Goal: Task Accomplishment & Management: Use online tool/utility

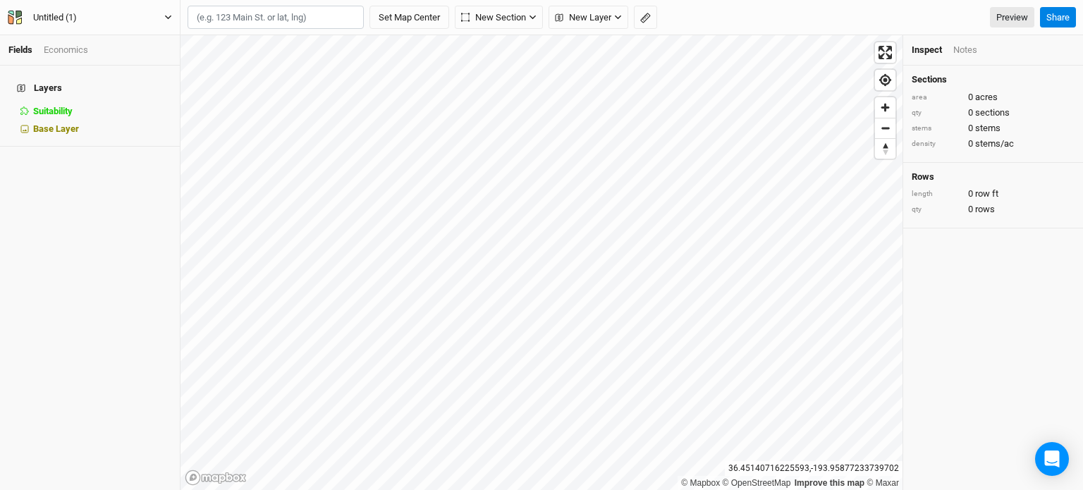
click at [22, 16] on div "Untitled (1)" at bounding box center [55, 18] width 66 height 14
click at [104, 63] on button "Project Settings" at bounding box center [116, 57] width 111 height 18
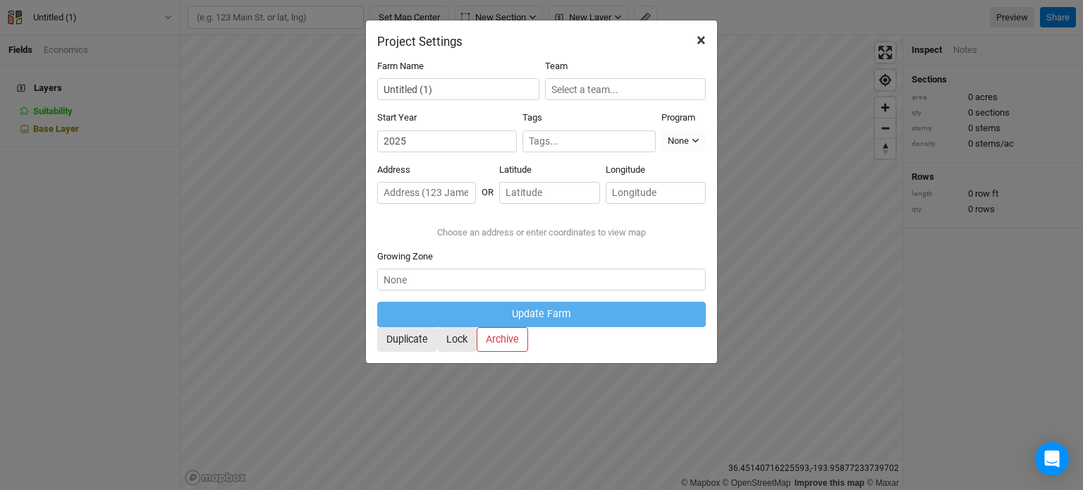
click at [703, 36] on span "×" at bounding box center [701, 40] width 9 height 20
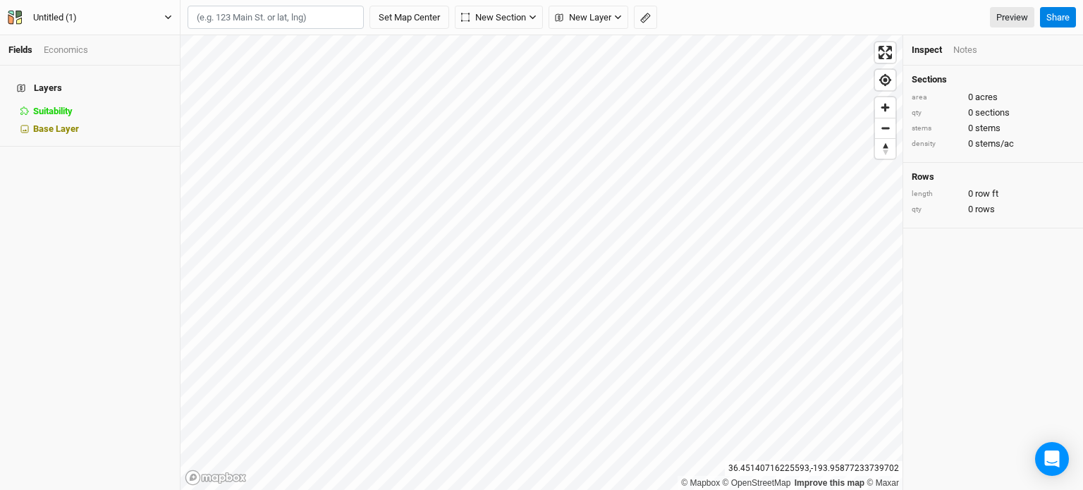
click at [63, 19] on div "Untitled (1)" at bounding box center [55, 18] width 44 height 14
click at [73, 31] on button "Back" at bounding box center [116, 39] width 111 height 18
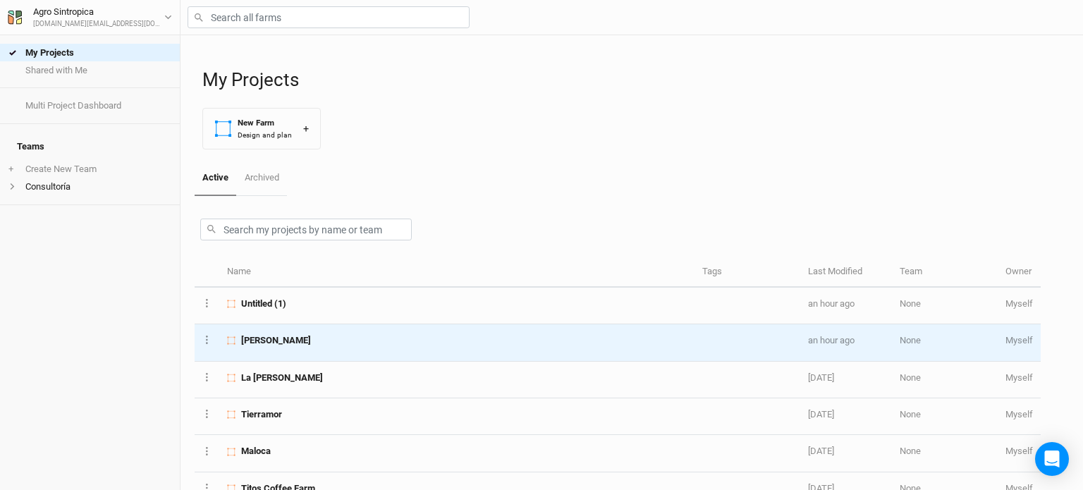
click at [316, 352] on td "[PERSON_NAME]" at bounding box center [456, 342] width 475 height 37
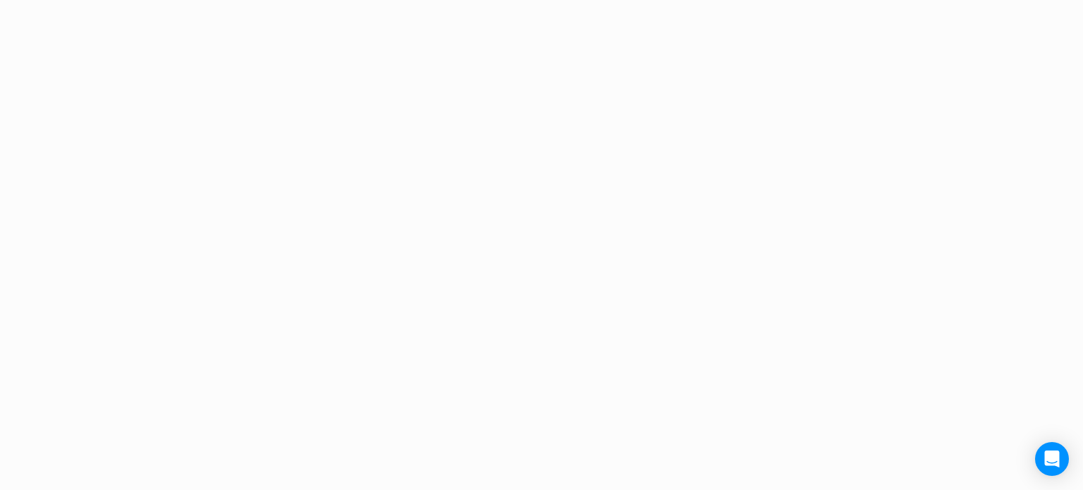
click at [316, 352] on div "Project Design Sections area 0 acres qty 0 sections stems 0 stems density 0 ste…" at bounding box center [541, 245] width 1083 height 490
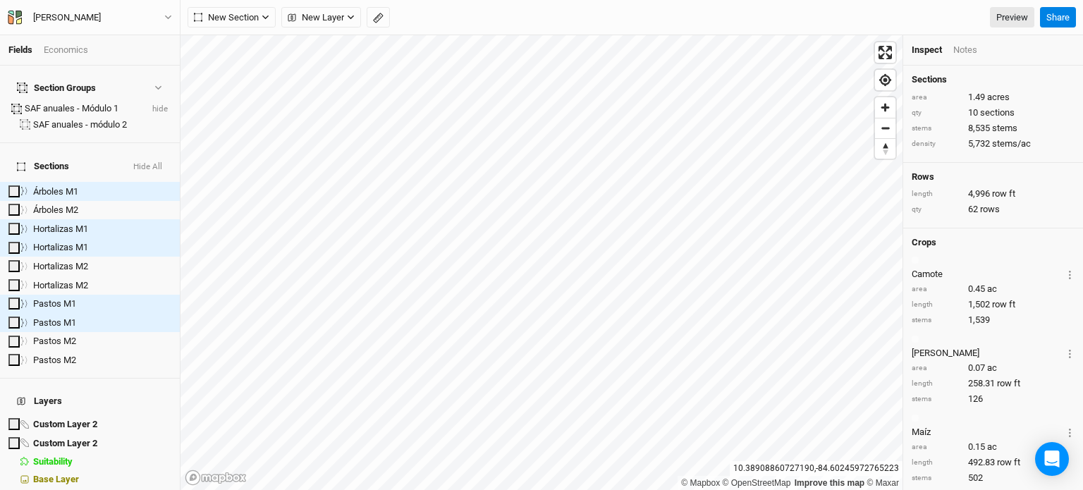
click at [90, 102] on div "SAF anuales - Módulo 1" at bounding box center [83, 108] width 116 height 13
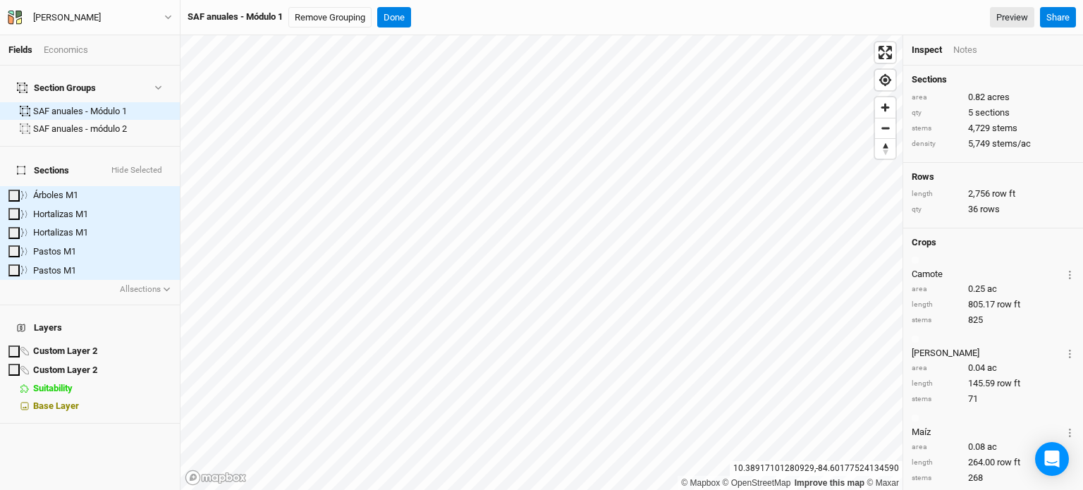
scroll to position [288, 0]
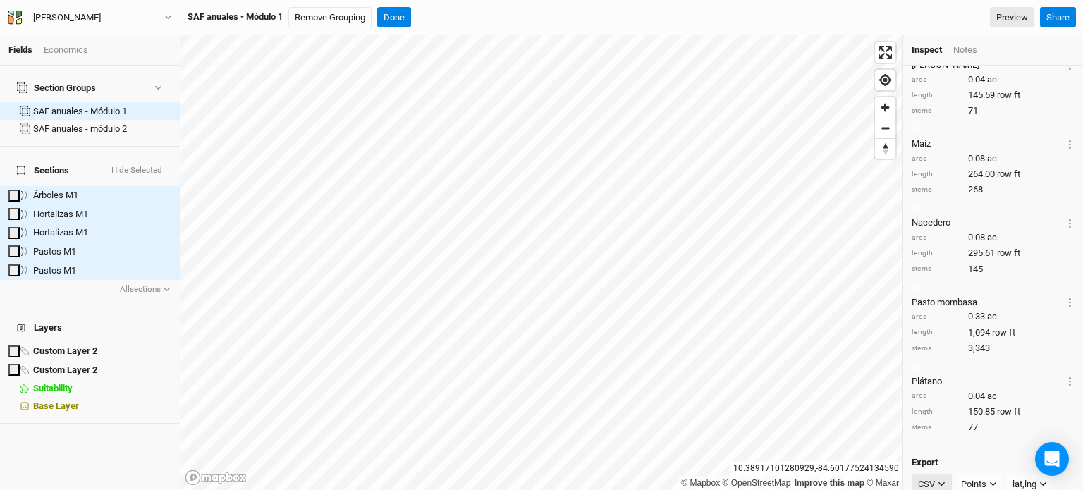
click at [939, 480] on icon "button" at bounding box center [942, 484] width 8 height 8
click at [989, 474] on button "Points" at bounding box center [979, 484] width 49 height 21
click at [985, 445] on span "Rows" at bounding box center [981, 448] width 28 height 16
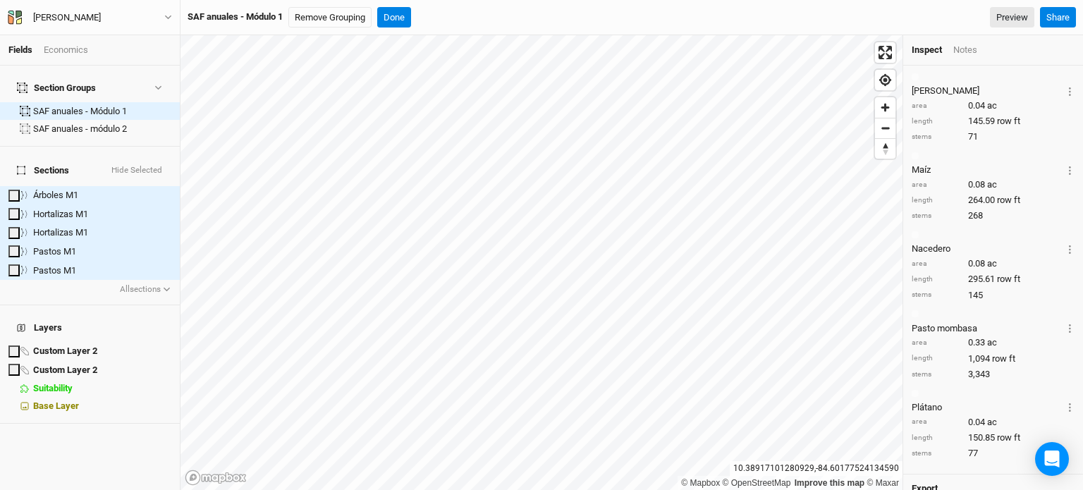
click at [944, 427] on span "KML" at bounding box center [935, 427] width 23 height 16
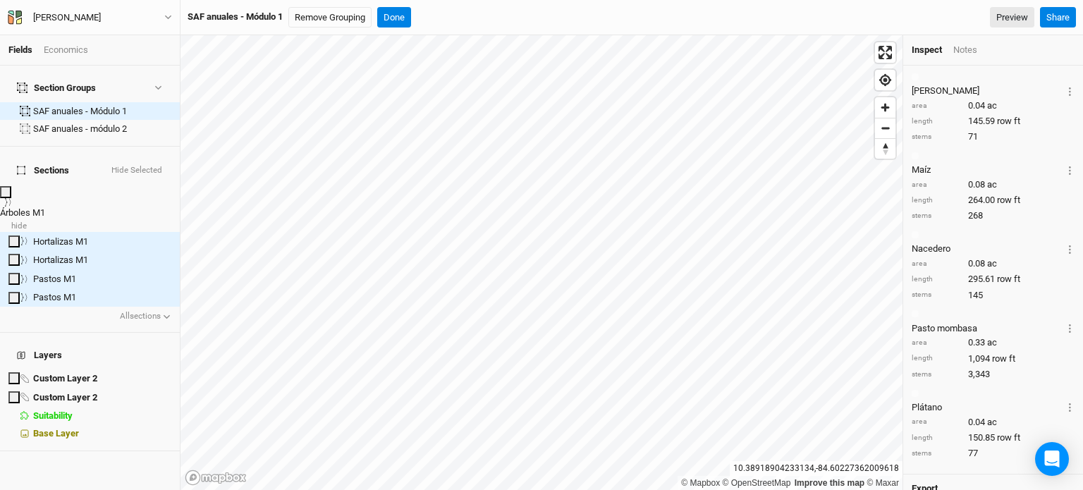
click at [84, 207] on div "Árboles M1" at bounding box center [90, 213] width 180 height 13
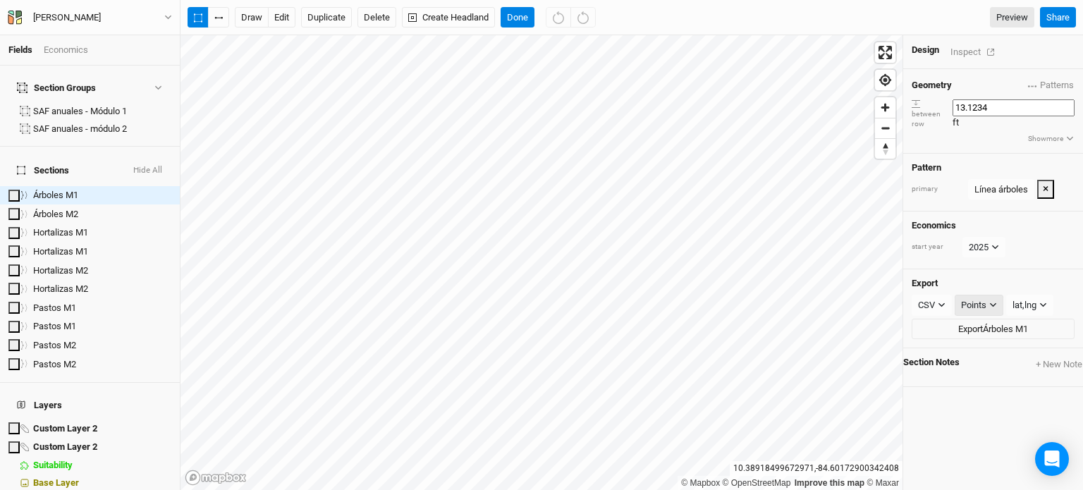
click at [982, 295] on button "Points" at bounding box center [979, 305] width 49 height 21
click at [975, 332] on span "Rows" at bounding box center [981, 335] width 28 height 16
click at [928, 298] on div "CSV" at bounding box center [926, 305] width 17 height 14
click at [943, 349] on span "KML" at bounding box center [935, 357] width 23 height 16
click at [981, 298] on div "Points" at bounding box center [975, 305] width 25 height 14
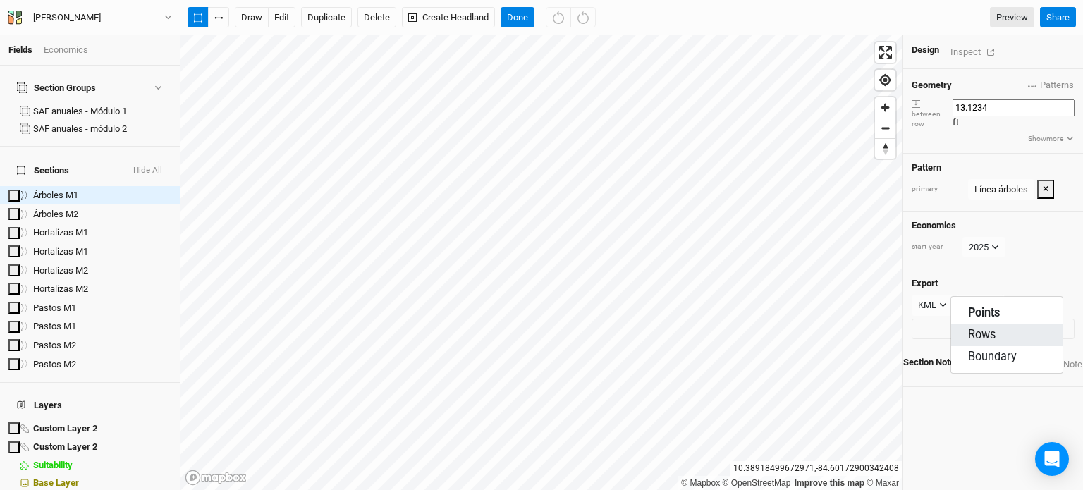
click at [981, 333] on span "Rows" at bounding box center [982, 335] width 28 height 16
click at [968, 319] on button "Export Árboles M1" at bounding box center [993, 329] width 163 height 21
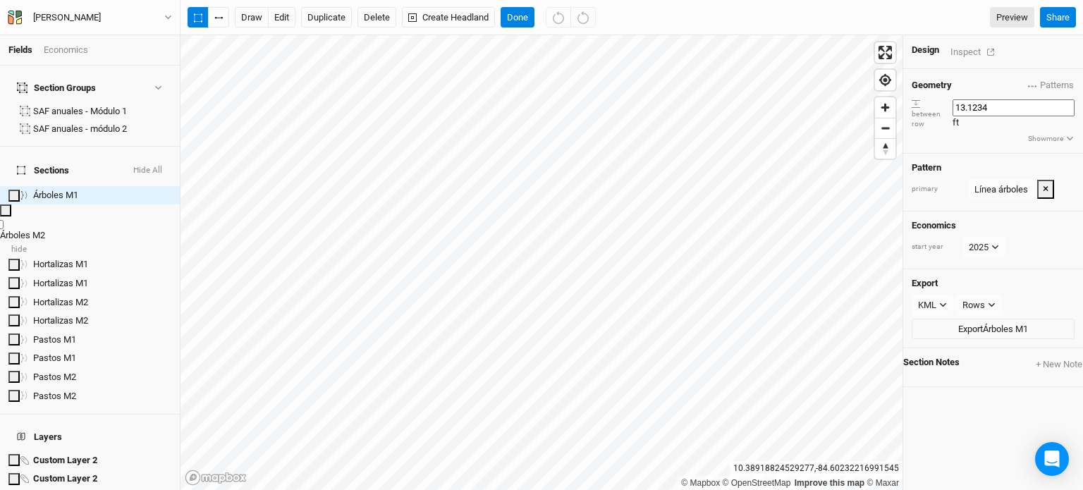
click at [93, 229] on div "Árboles M2" at bounding box center [90, 235] width 180 height 13
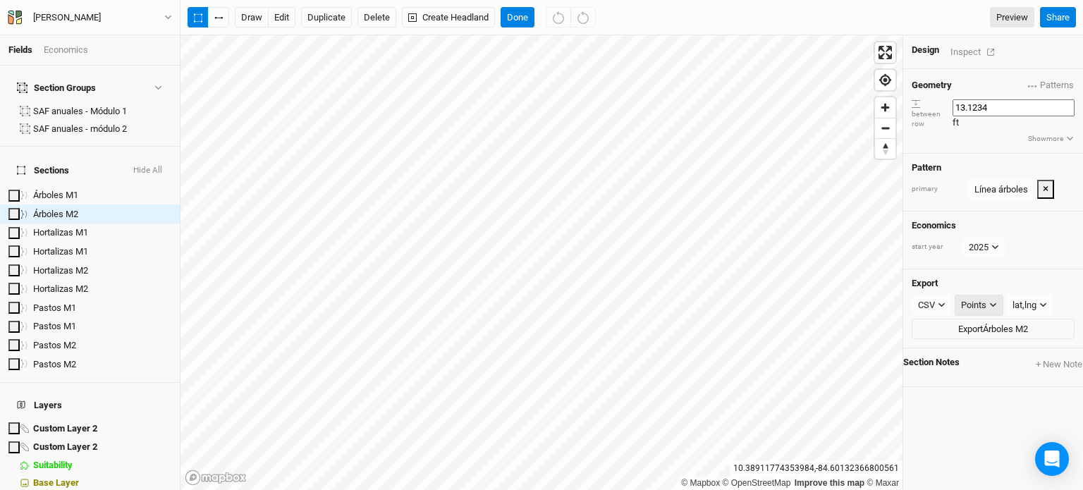
click at [961, 298] on div "Points" at bounding box center [973, 305] width 25 height 14
click at [971, 329] on span "Rows" at bounding box center [981, 335] width 28 height 16
click at [942, 295] on button "CSV" at bounding box center [932, 305] width 40 height 21
click at [951, 351] on button "KML" at bounding box center [962, 357] width 111 height 22
click at [973, 319] on button "Export Árboles M2" at bounding box center [993, 329] width 163 height 21
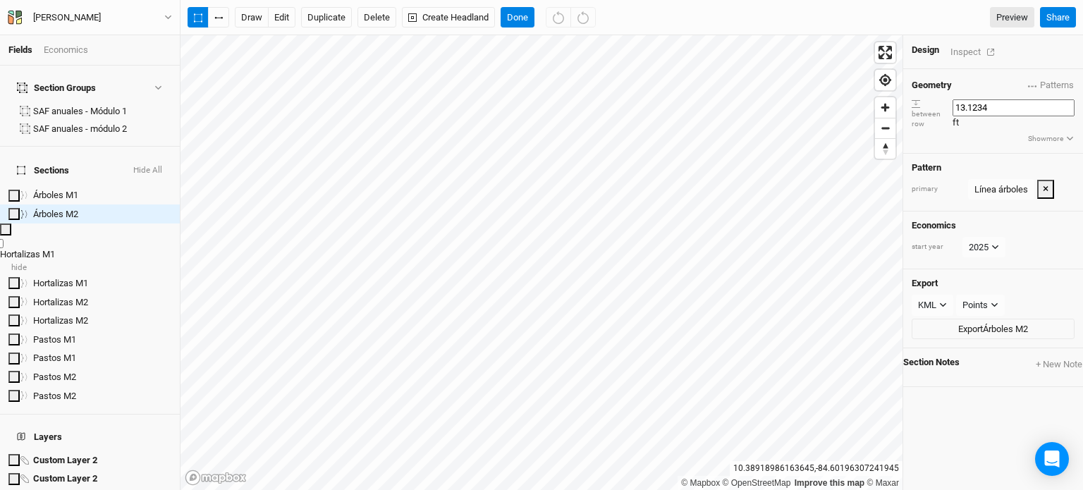
click at [102, 248] on div "Hortalizas M1" at bounding box center [90, 254] width 180 height 13
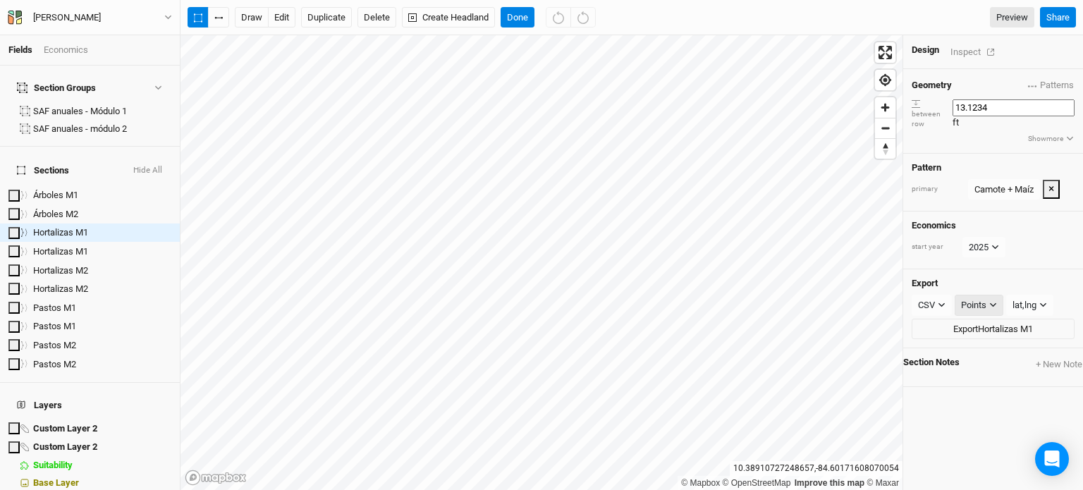
click at [968, 298] on div "Points" at bounding box center [973, 305] width 25 height 14
click at [967, 327] on span "Rows" at bounding box center [981, 335] width 28 height 16
click at [925, 298] on div "CSV" at bounding box center [926, 305] width 17 height 14
click at [949, 350] on button "KML" at bounding box center [962, 357] width 111 height 22
click at [967, 319] on button "Export Hortalizas M1" at bounding box center [993, 329] width 163 height 21
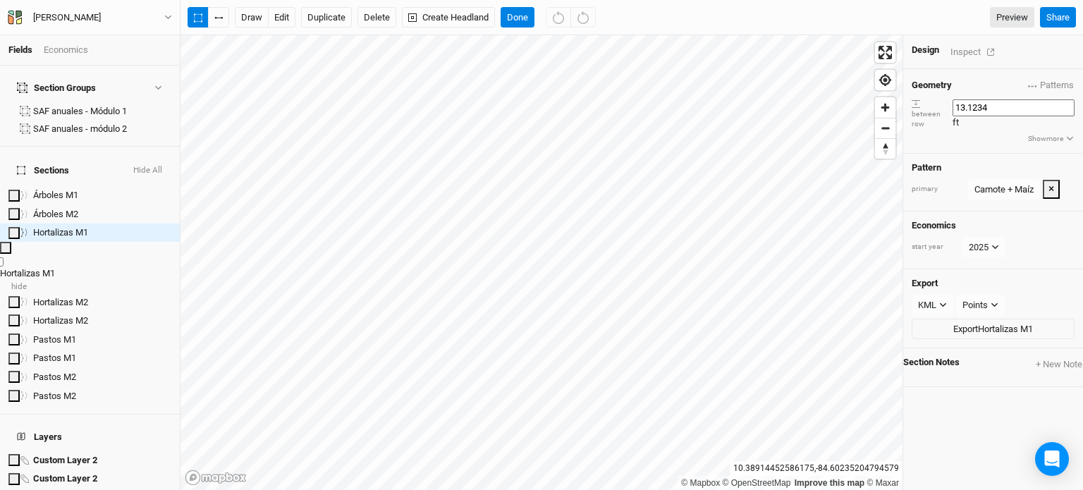
click at [55, 268] on span "Hortalizas M1" at bounding box center [27, 273] width 55 height 11
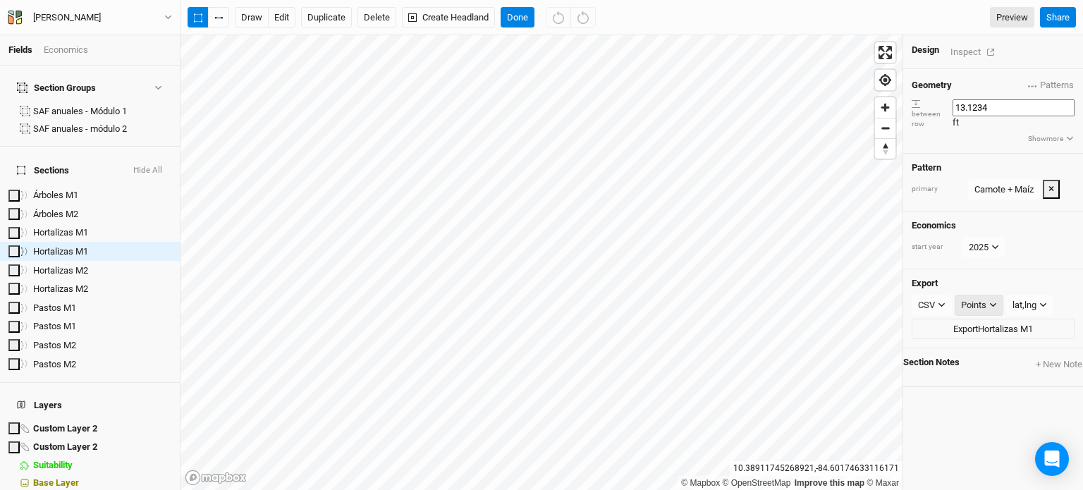
click at [983, 295] on button "Points" at bounding box center [979, 305] width 49 height 21
click at [987, 329] on span "Rows" at bounding box center [981, 335] width 28 height 16
click at [938, 295] on button "CSV" at bounding box center [932, 305] width 40 height 21
click at [962, 359] on button "KML" at bounding box center [962, 357] width 111 height 22
click at [984, 319] on button "Export Hortalizas M1" at bounding box center [993, 329] width 163 height 21
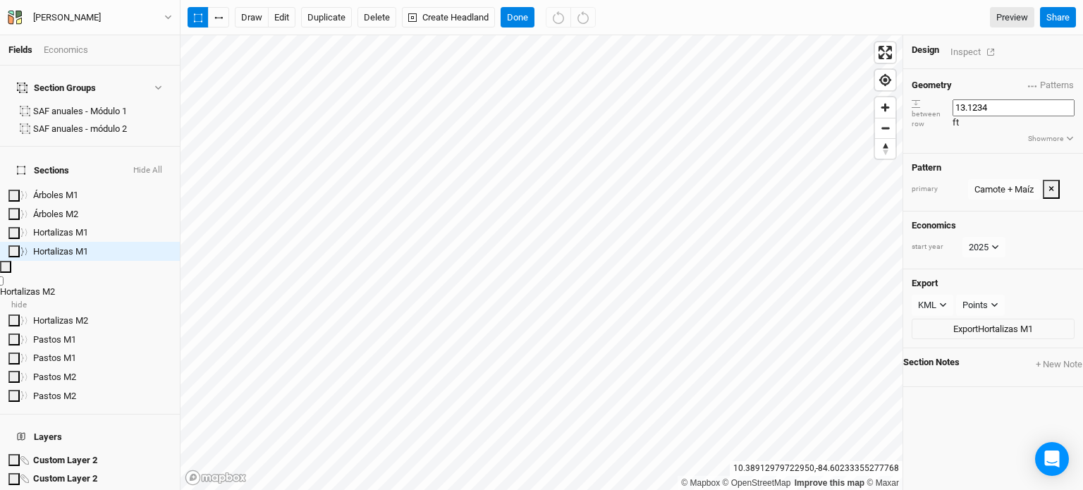
click at [55, 286] on span "Hortalizas M2" at bounding box center [27, 291] width 55 height 11
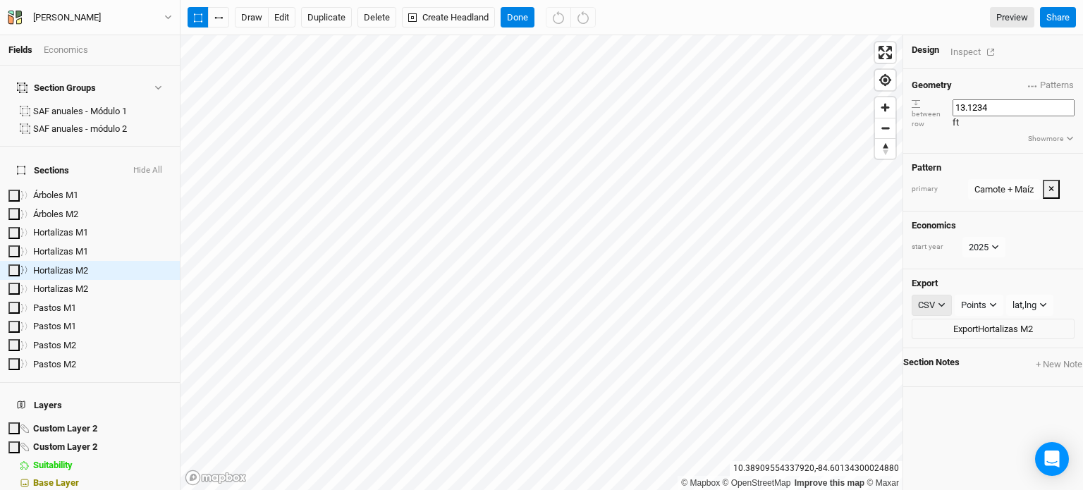
click at [935, 295] on button "CSV" at bounding box center [932, 305] width 40 height 21
click at [990, 301] on icon "button" at bounding box center [994, 305] width 8 height 8
click at [987, 336] on span "Rows" at bounding box center [981, 335] width 28 height 16
click at [938, 301] on icon "button" at bounding box center [942, 305] width 8 height 8
click at [949, 354] on button "KML" at bounding box center [962, 357] width 111 height 22
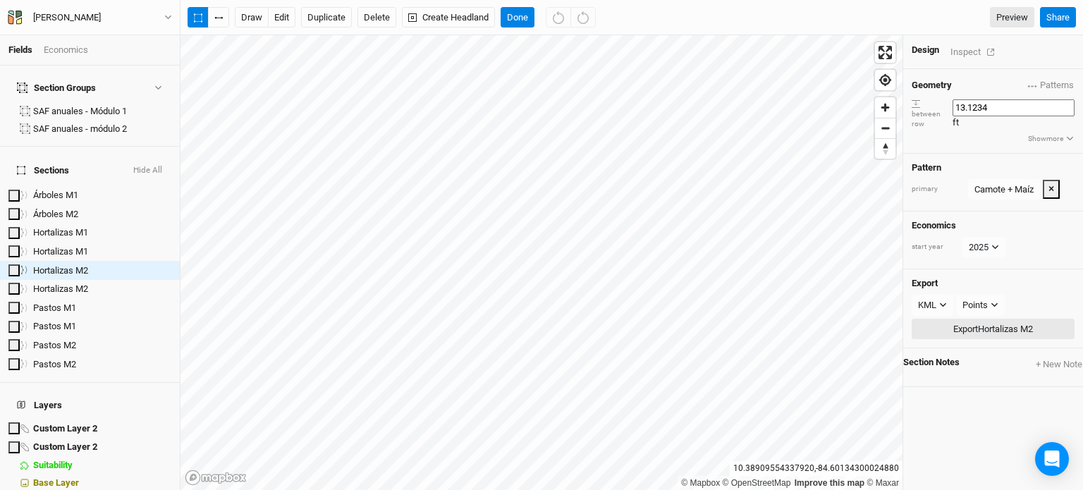
click at [968, 319] on button "Export Hortalizas M2" at bounding box center [993, 329] width 163 height 21
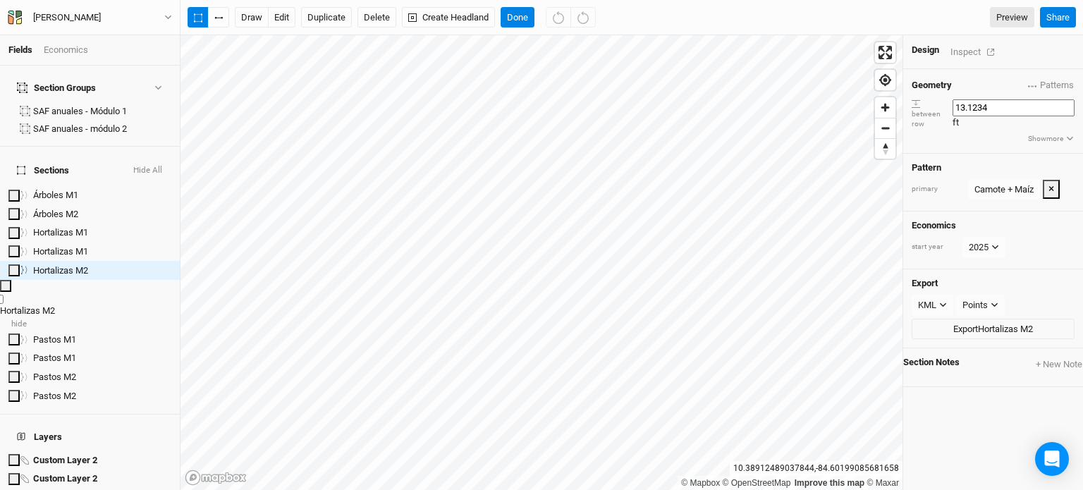
click at [55, 305] on span "Hortalizas M2" at bounding box center [27, 310] width 55 height 11
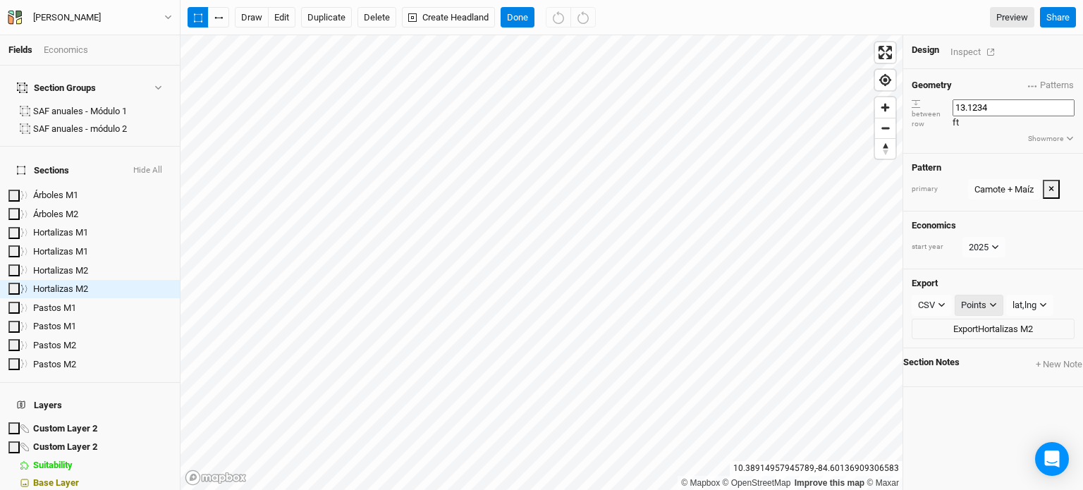
click at [983, 295] on button "Points" at bounding box center [979, 305] width 49 height 21
click at [983, 331] on span "Rows" at bounding box center [981, 335] width 28 height 16
click at [938, 301] on icon "button" at bounding box center [942, 305] width 8 height 8
click at [950, 355] on button "KML" at bounding box center [962, 357] width 111 height 22
click at [968, 319] on button "Export Hortalizas M2" at bounding box center [993, 329] width 163 height 21
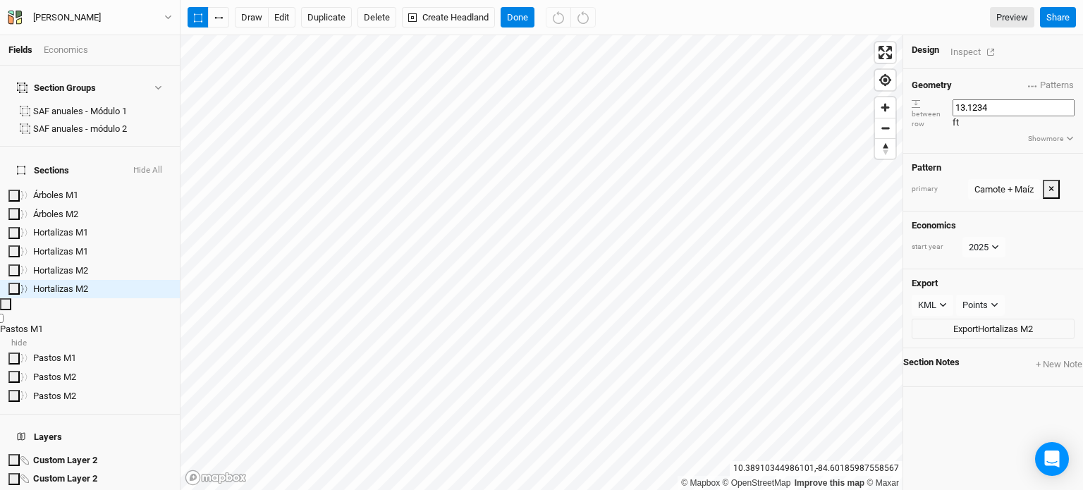
click at [77, 323] on div "Pastos M1" at bounding box center [90, 329] width 180 height 13
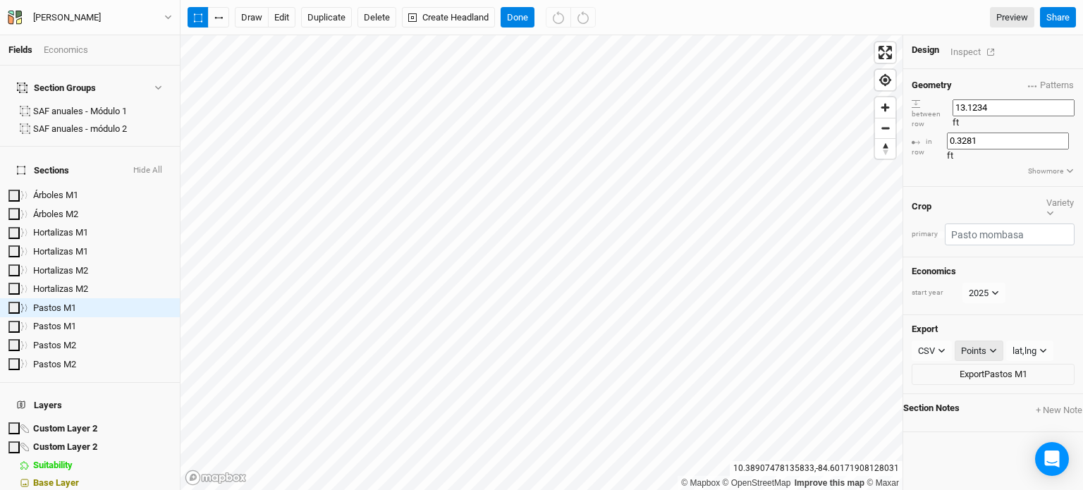
click at [962, 344] on div "Points" at bounding box center [973, 351] width 25 height 14
click at [965, 348] on button "Rows" at bounding box center [1005, 350] width 111 height 22
click at [918, 344] on div "CSV" at bounding box center [926, 351] width 17 height 14
click at [944, 363] on button "KML" at bounding box center [962, 372] width 111 height 22
click at [949, 364] on button "Export Pastos M1" at bounding box center [993, 374] width 163 height 21
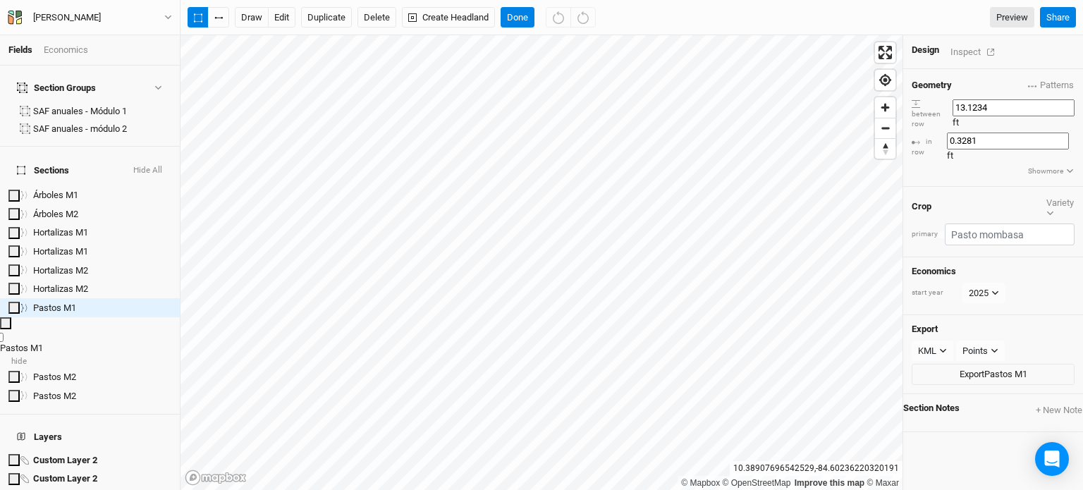
click at [43, 343] on span "Pastos M1" at bounding box center [21, 348] width 43 height 11
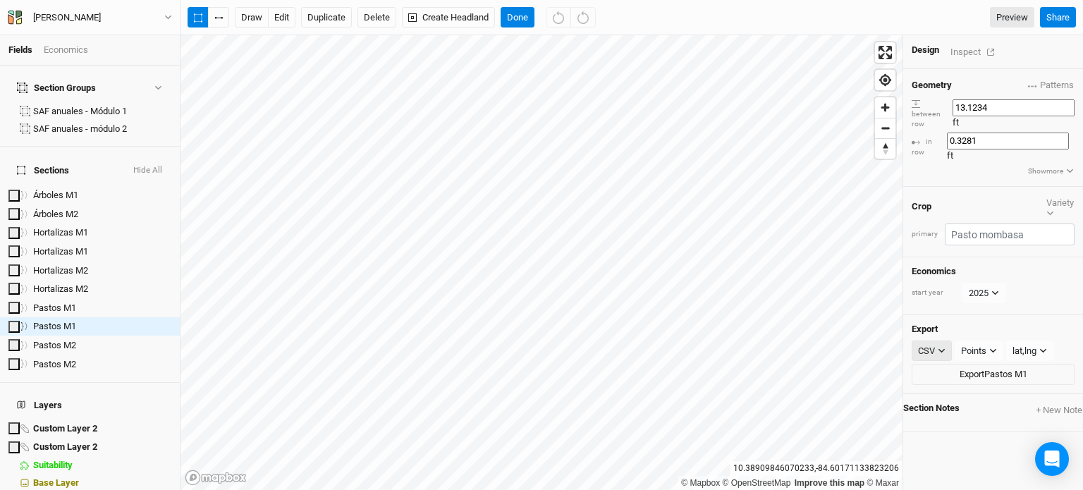
click at [938, 347] on icon "button" at bounding box center [942, 351] width 8 height 8
click at [976, 344] on div "Points" at bounding box center [973, 351] width 25 height 14
click at [977, 348] on span "Rows" at bounding box center [981, 350] width 28 height 16
click at [939, 341] on button "CSV" at bounding box center [932, 351] width 40 height 21
click at [955, 375] on button "KML" at bounding box center [962, 372] width 111 height 22
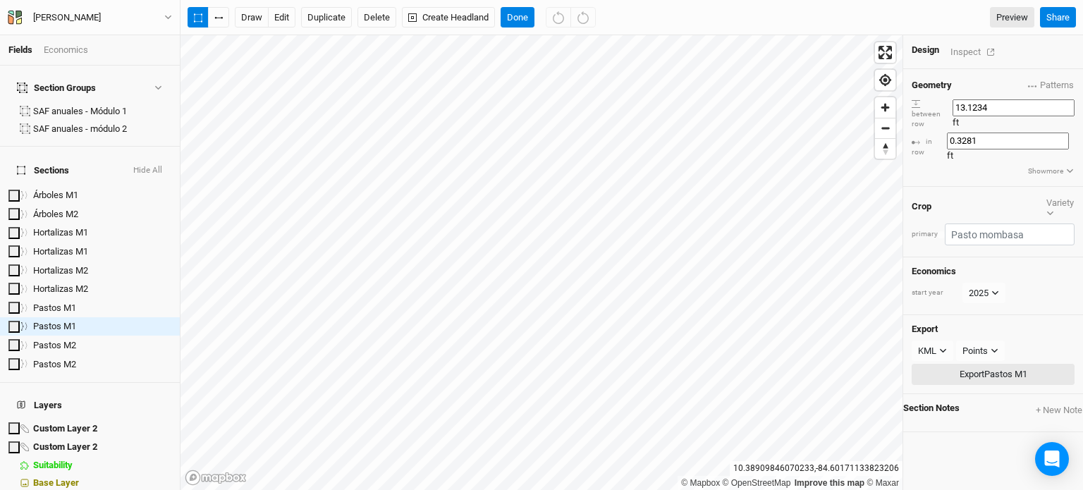
click at [953, 364] on button "Export Pastos M1" at bounding box center [993, 374] width 163 height 21
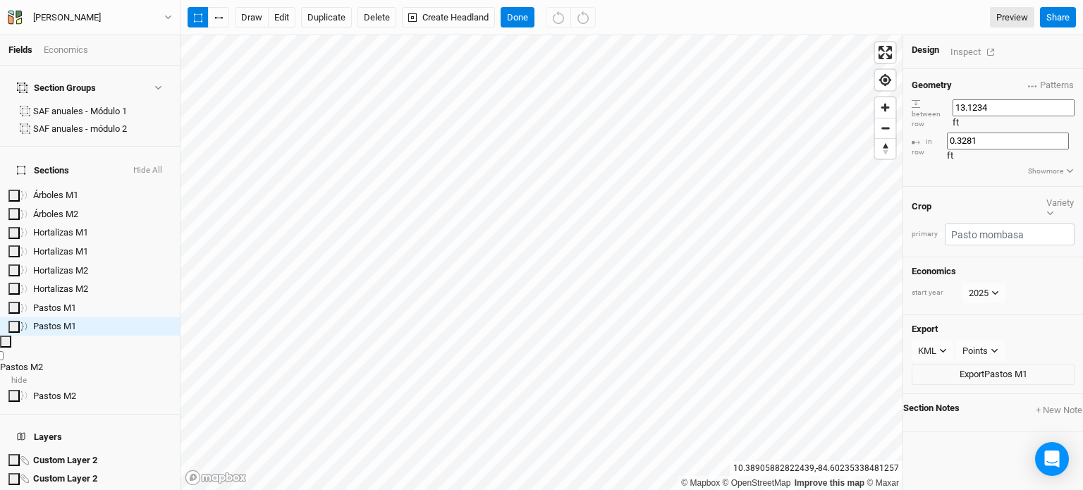
click at [43, 362] on span "Pastos M2" at bounding box center [21, 367] width 43 height 11
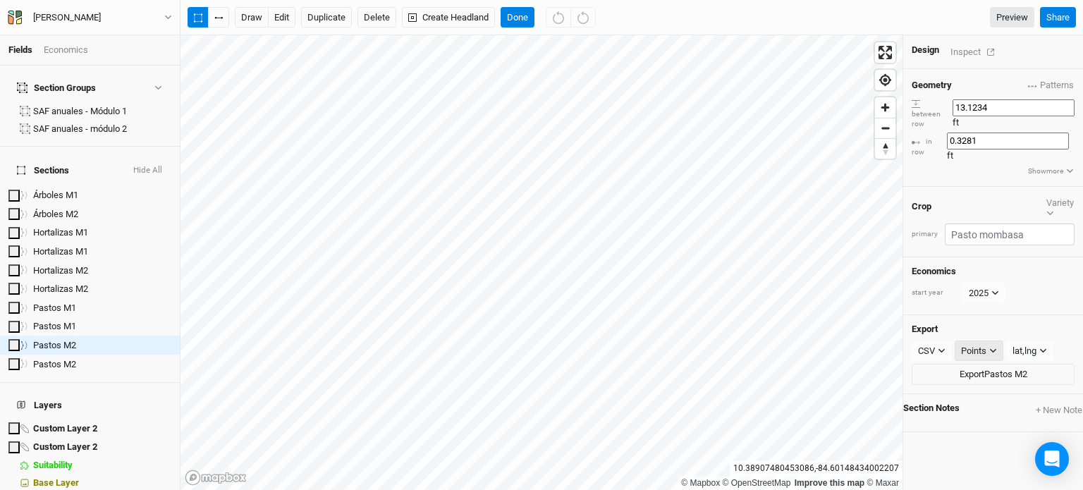
click at [983, 341] on button "Points" at bounding box center [979, 351] width 49 height 21
click at [975, 346] on span "Rows" at bounding box center [981, 350] width 28 height 16
click at [938, 347] on icon "button" at bounding box center [942, 351] width 8 height 8
click at [943, 369] on span "KML" at bounding box center [935, 372] width 23 height 16
click at [950, 364] on button "Export Pastos M2" at bounding box center [993, 374] width 163 height 21
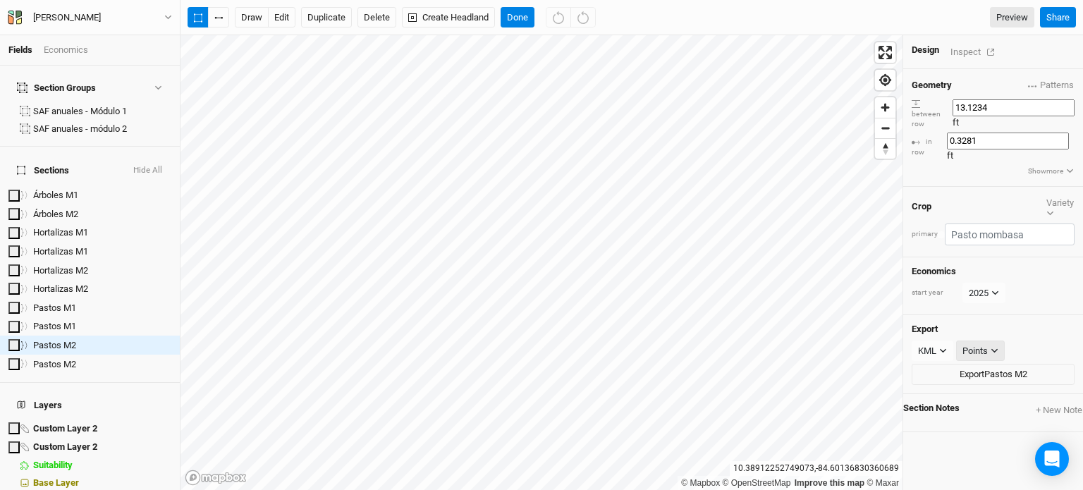
click at [976, 344] on div "Points" at bounding box center [975, 351] width 25 height 14
click at [983, 347] on span "Rows" at bounding box center [982, 350] width 28 height 16
click at [940, 349] on icon "button" at bounding box center [943, 351] width 6 height 4
click at [1019, 341] on div "KML Rows Points Rows Boundary" at bounding box center [993, 351] width 163 height 21
click at [997, 364] on button "Export Pastos M2" at bounding box center [993, 374] width 163 height 21
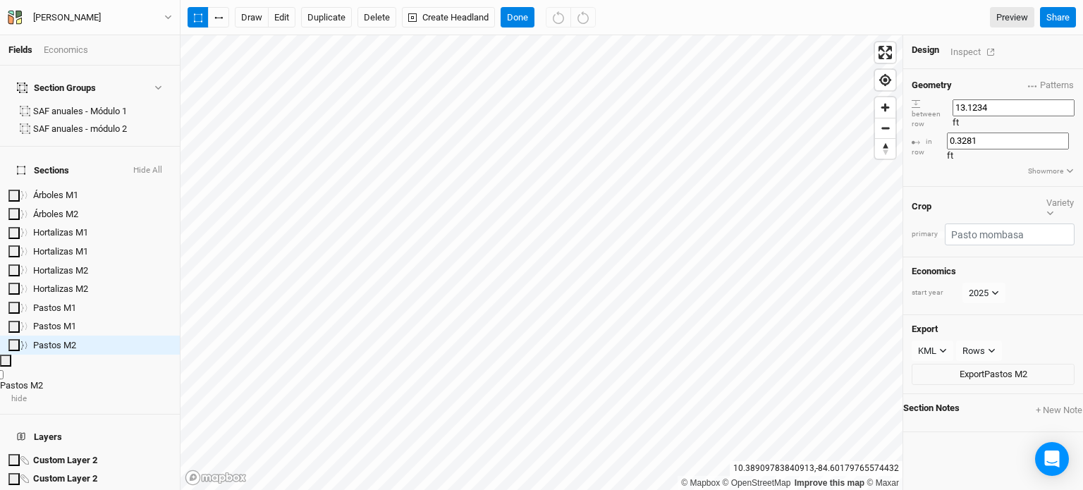
click at [43, 380] on span "Pastos M2" at bounding box center [21, 385] width 43 height 11
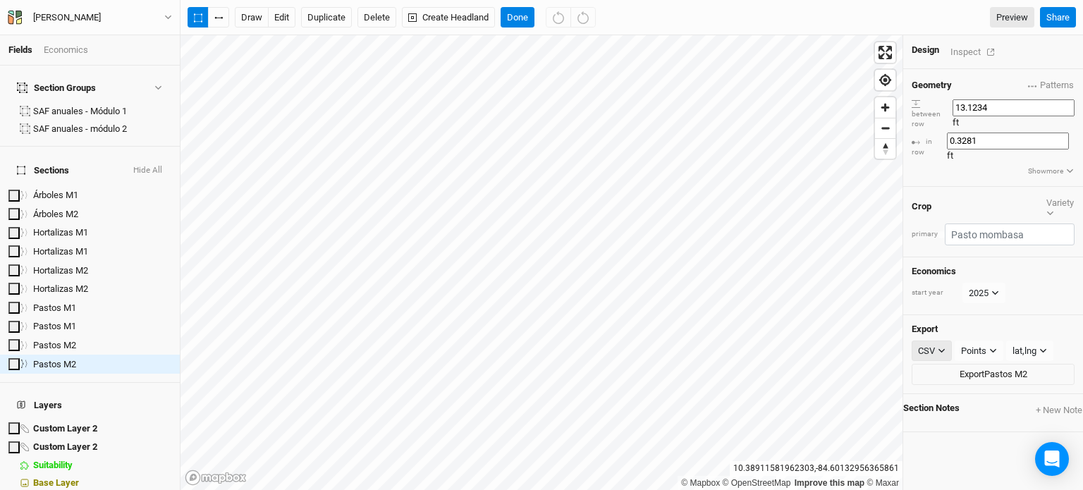
click at [921, 344] on div "CSV" at bounding box center [926, 351] width 17 height 14
click at [947, 369] on span "KML" at bounding box center [935, 372] width 23 height 16
click at [989, 315] on div "Export KML CSV JSON KML PDF SHP Points Points Rows Boundary Export Pastos M2" at bounding box center [994, 354] width 180 height 79
click at [983, 341] on button "Points" at bounding box center [980, 351] width 49 height 21
click at [987, 346] on span "Rows" at bounding box center [982, 350] width 28 height 16
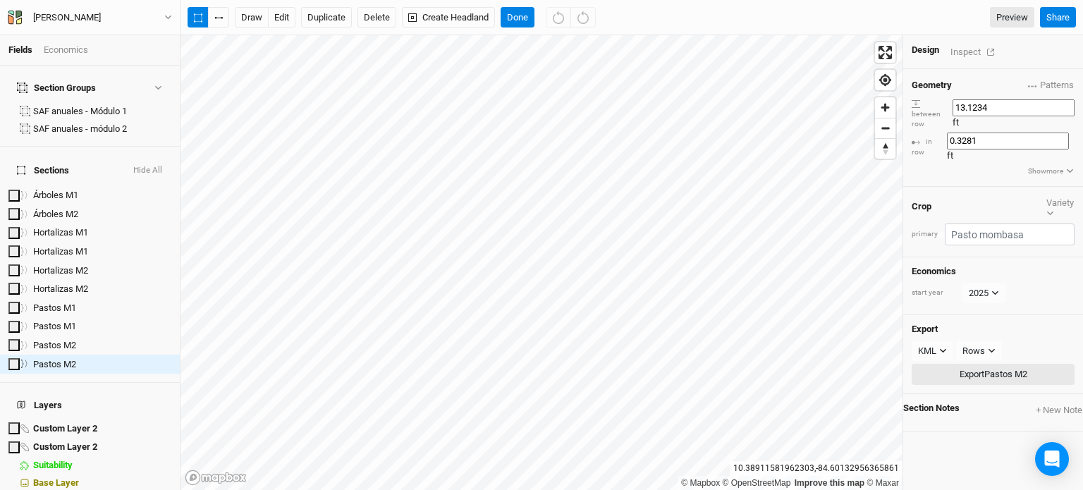
click at [982, 364] on button "Export Pastos M2" at bounding box center [993, 374] width 163 height 21
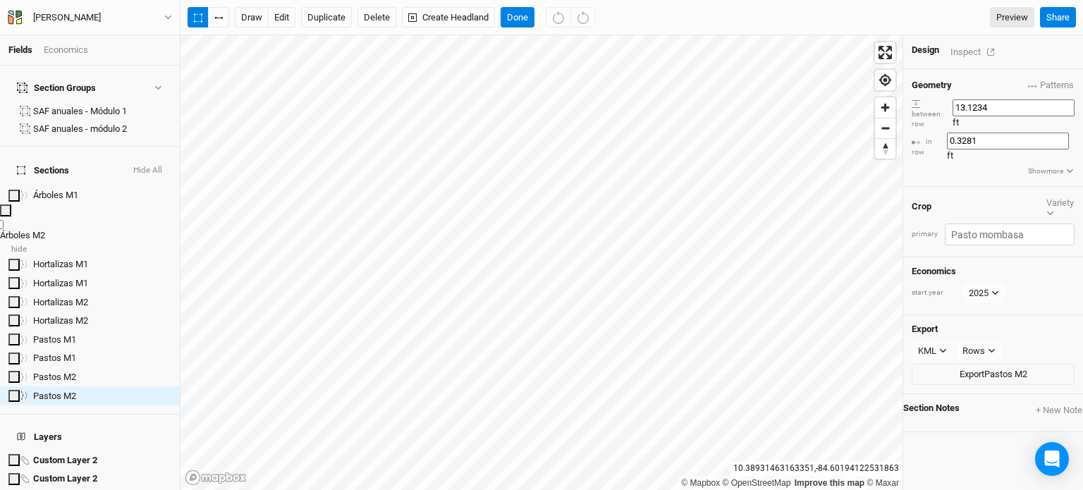
click at [80, 229] on div "Árboles M2" at bounding box center [90, 235] width 180 height 13
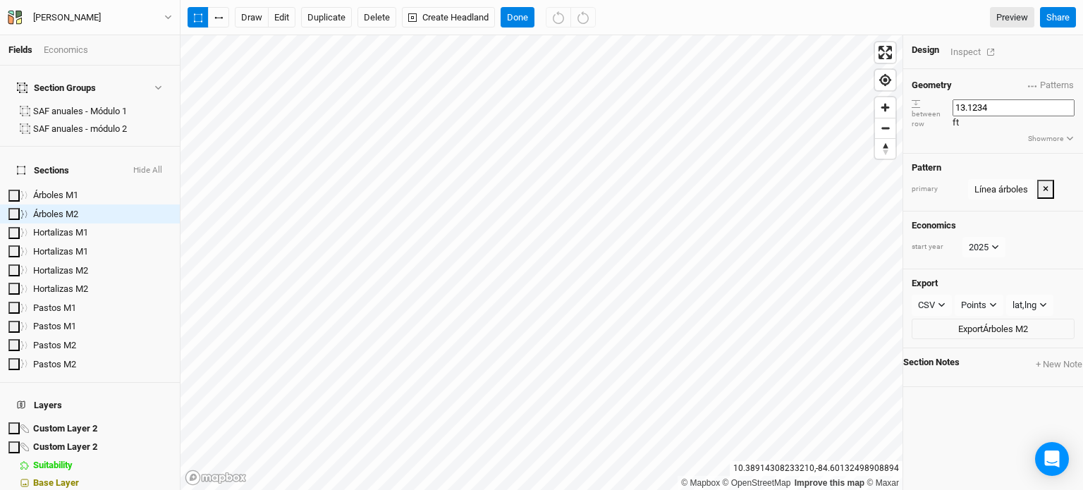
click at [977, 359] on div "Section Notes + New Note" at bounding box center [994, 367] width 180 height 39
click at [938, 301] on icon "button" at bounding box center [942, 305] width 8 height 8
click at [947, 352] on span "KML" at bounding box center [935, 357] width 23 height 16
click at [973, 298] on div "Points" at bounding box center [975, 305] width 25 height 14
click at [973, 332] on span "Rows" at bounding box center [982, 335] width 28 height 16
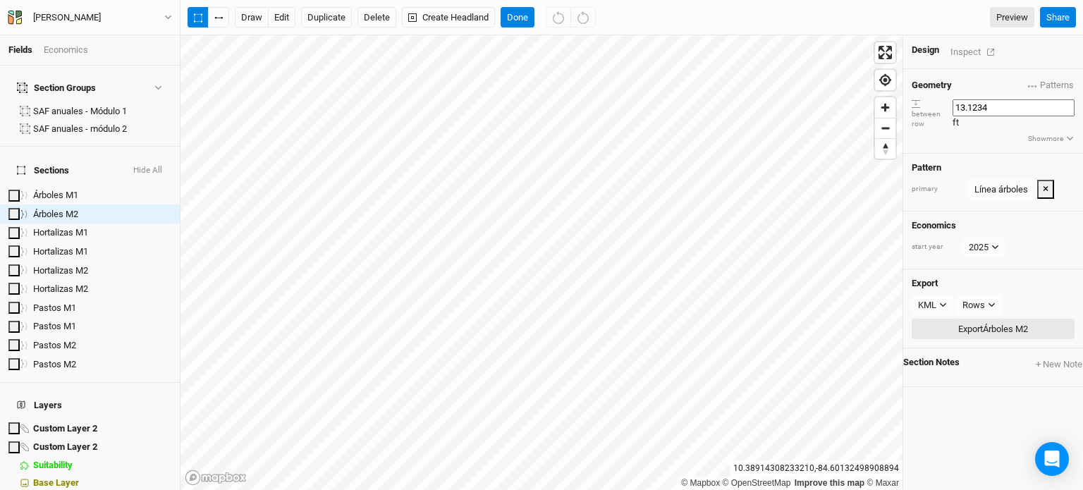
click at [967, 319] on button "Export Árboles M2" at bounding box center [993, 329] width 163 height 21
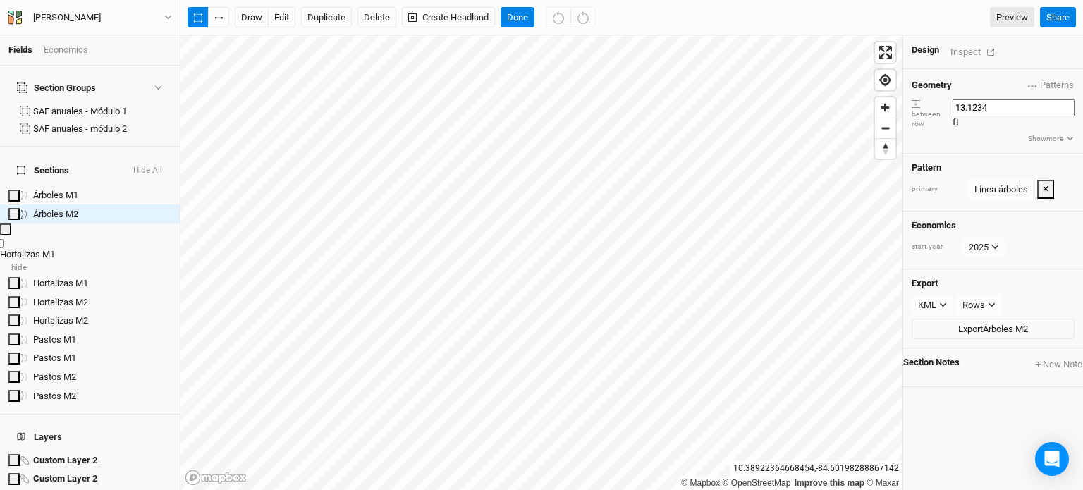
click at [95, 248] on div "Hortalizas M1" at bounding box center [90, 254] width 180 height 13
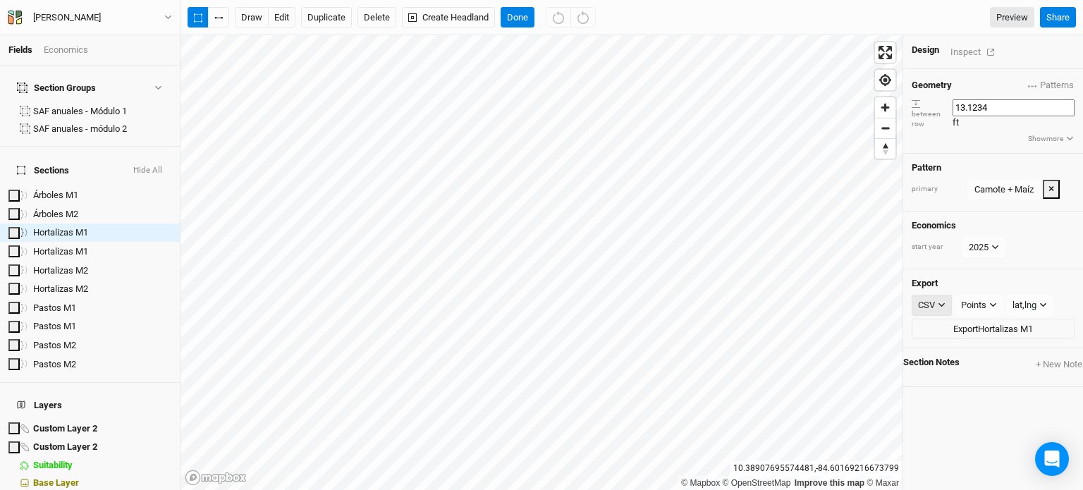
click at [931, 295] on button "CSV" at bounding box center [932, 305] width 40 height 21
click at [951, 353] on button "KML" at bounding box center [962, 357] width 111 height 22
click at [973, 298] on div "Points" at bounding box center [975, 305] width 25 height 14
click at [971, 334] on span "Rows" at bounding box center [982, 335] width 28 height 16
click at [971, 319] on button "Export Hortalizas M1" at bounding box center [993, 329] width 163 height 21
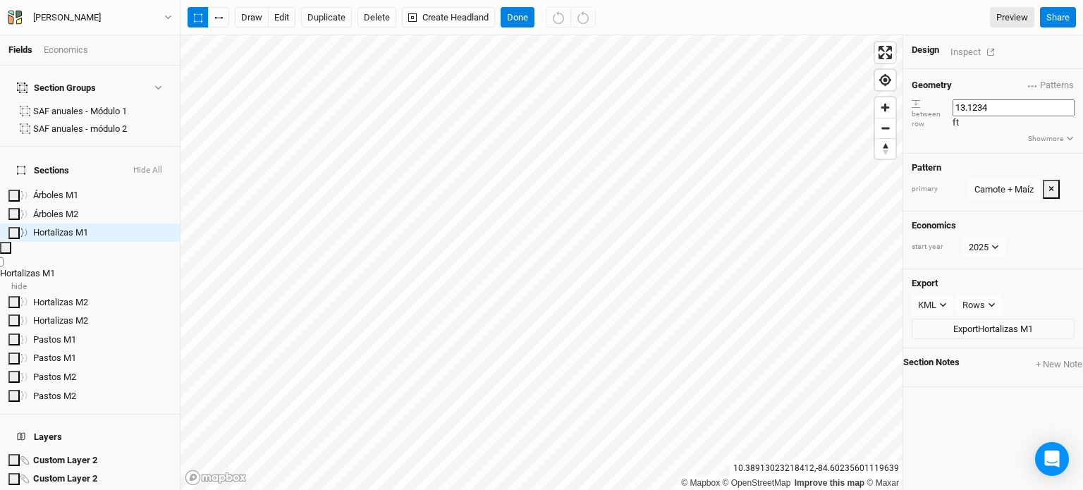
click at [96, 267] on div "Hortalizas M1" at bounding box center [90, 273] width 180 height 13
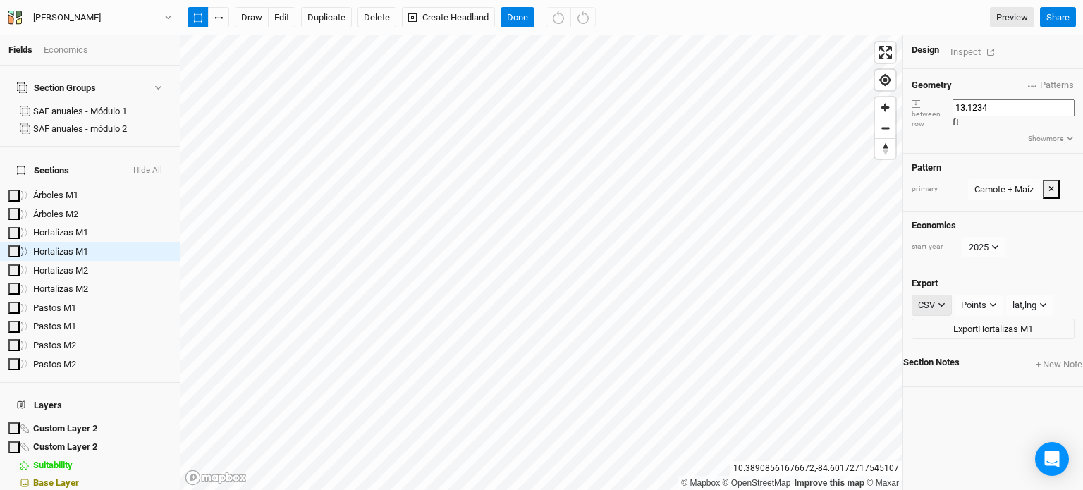
click at [927, 298] on div "CSV" at bounding box center [926, 305] width 17 height 14
click at [947, 352] on button "KML" at bounding box center [962, 357] width 111 height 22
click at [983, 295] on button "Points" at bounding box center [980, 305] width 49 height 21
click at [987, 327] on span "Rows" at bounding box center [982, 335] width 28 height 16
click at [976, 319] on button "Export Hortalizas M1" at bounding box center [993, 329] width 163 height 21
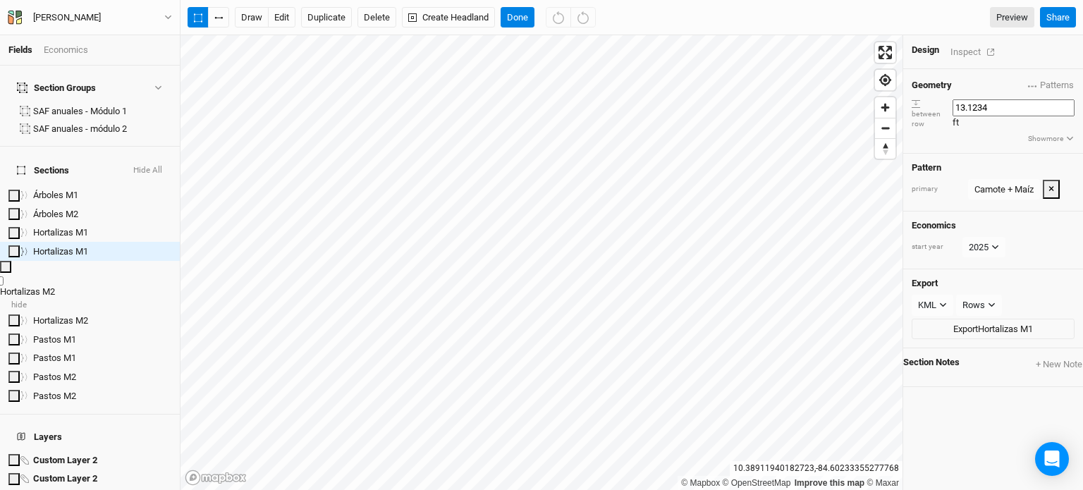
click at [55, 286] on span "Hortalizas M2" at bounding box center [27, 291] width 55 height 11
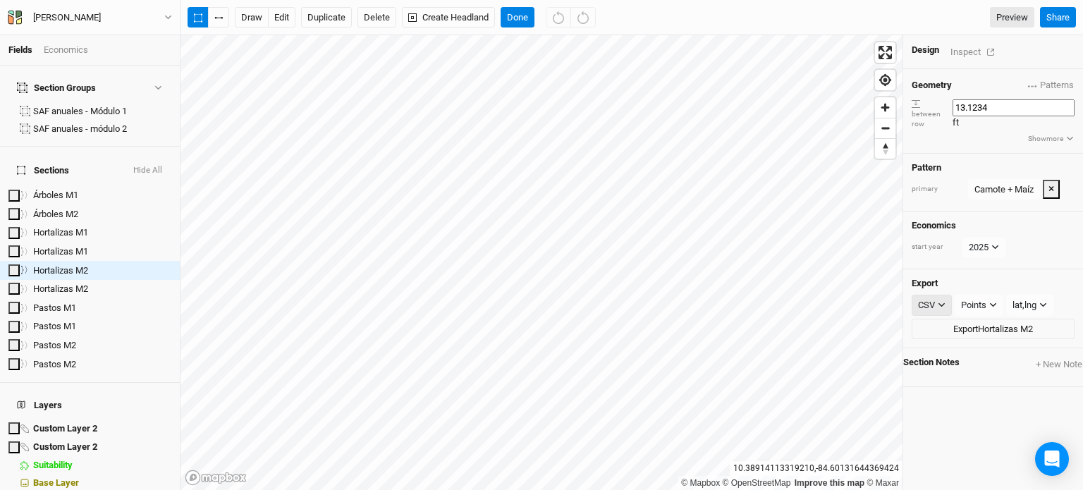
click at [920, 298] on div "CSV" at bounding box center [926, 305] width 17 height 14
click at [942, 351] on span "KML" at bounding box center [935, 357] width 23 height 16
click at [973, 298] on div "Points" at bounding box center [975, 305] width 25 height 14
click at [976, 329] on span "Rows" at bounding box center [982, 335] width 28 height 16
click at [963, 319] on button "Export Hortalizas M2" at bounding box center [993, 329] width 163 height 21
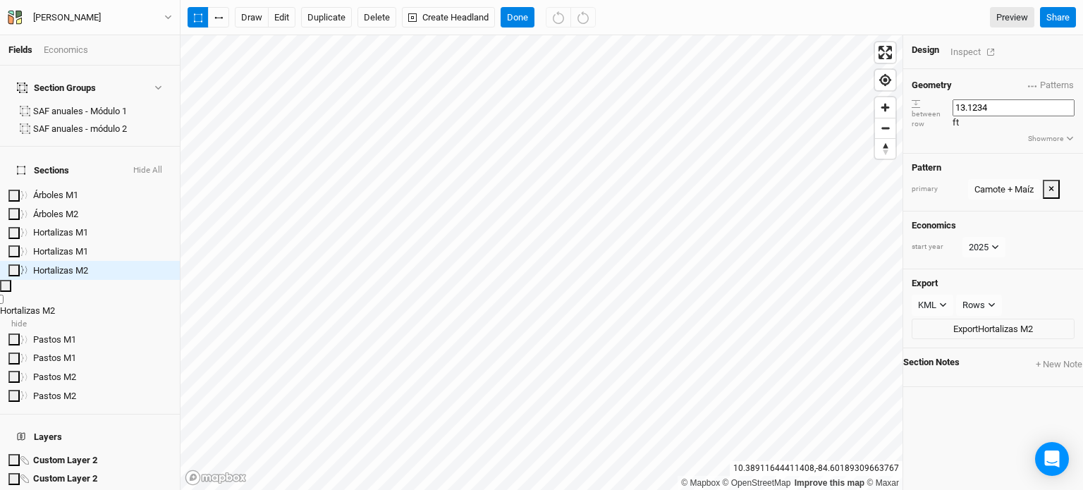
click at [103, 305] on div "Hortalizas M2" at bounding box center [90, 311] width 180 height 13
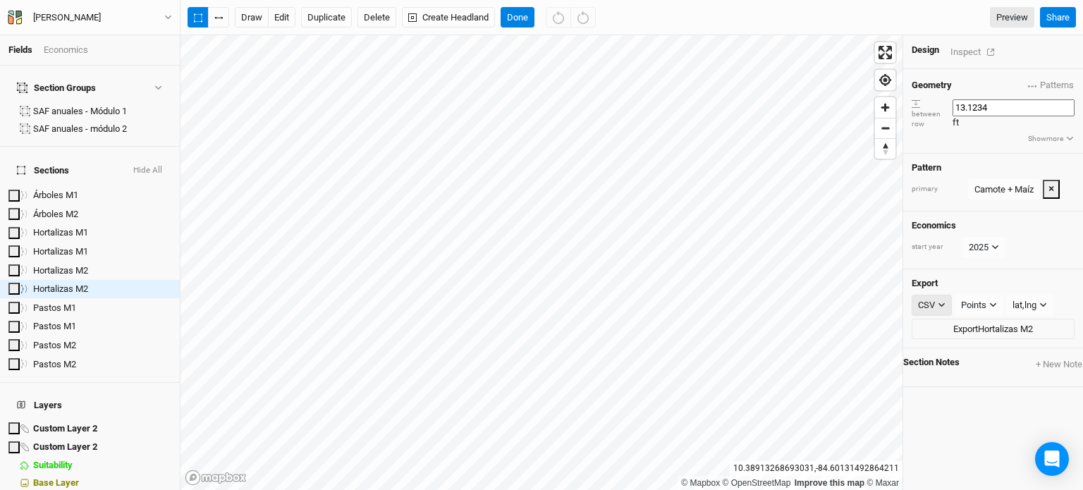
click at [918, 298] on div "CSV" at bounding box center [926, 305] width 17 height 14
click at [960, 348] on button "KML" at bounding box center [962, 357] width 111 height 22
click at [974, 298] on div "Points" at bounding box center [975, 305] width 25 height 14
click at [983, 332] on span "Rows" at bounding box center [982, 335] width 28 height 16
click at [964, 319] on button "Export Hortalizas M2" at bounding box center [993, 329] width 163 height 21
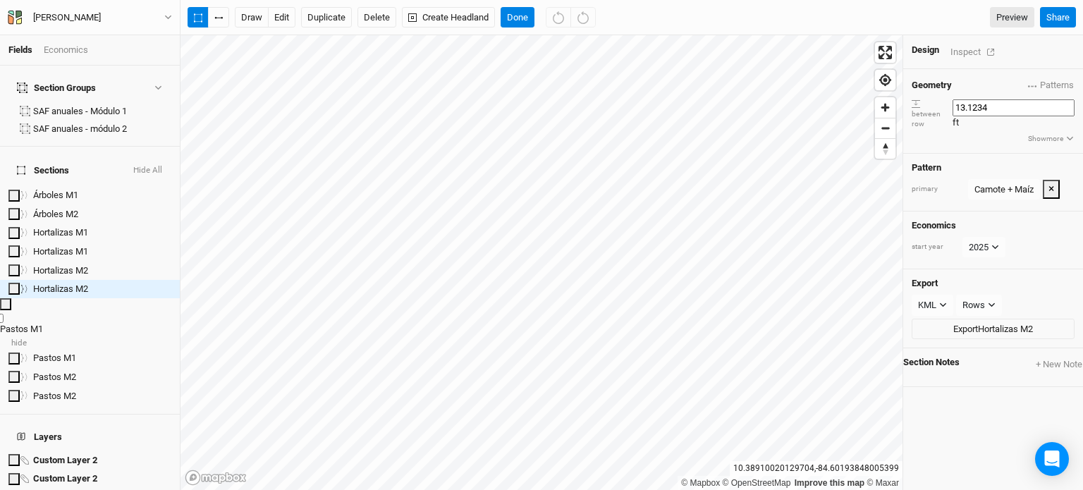
click at [96, 323] on div "Pastos M1" at bounding box center [90, 329] width 180 height 13
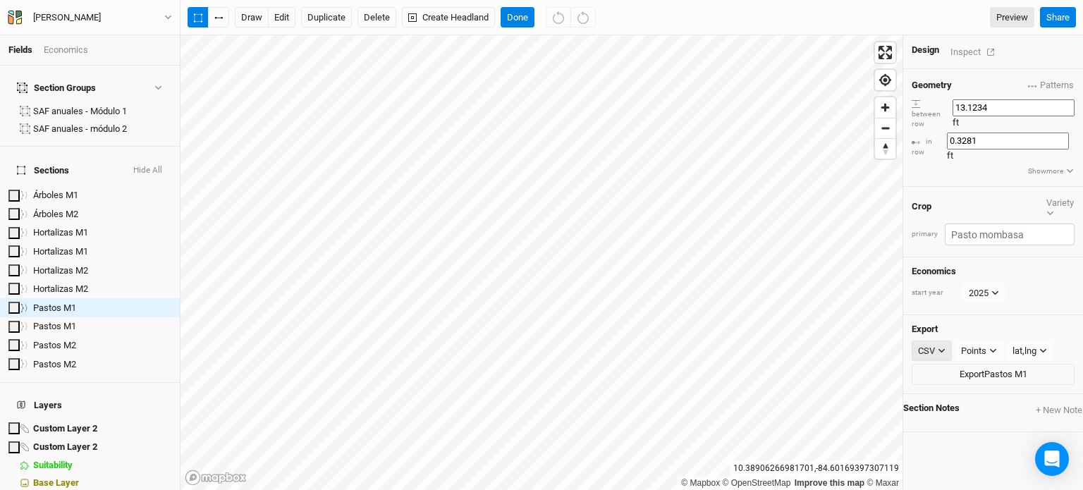
click at [918, 344] on div "CSV" at bounding box center [926, 351] width 17 height 14
click at [956, 368] on button "KML" at bounding box center [962, 372] width 111 height 22
click at [976, 344] on div "Points" at bounding box center [975, 351] width 25 height 14
click at [976, 339] on button "Rows" at bounding box center [1007, 350] width 111 height 22
click at [961, 364] on button "Export Pastos M1" at bounding box center [993, 374] width 163 height 21
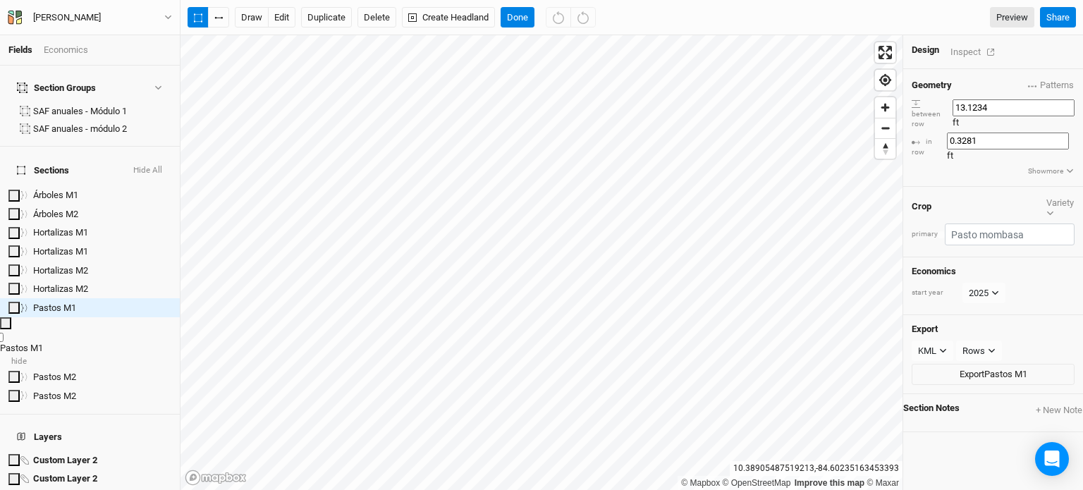
click at [85, 342] on div "Pastos M1" at bounding box center [90, 348] width 180 height 13
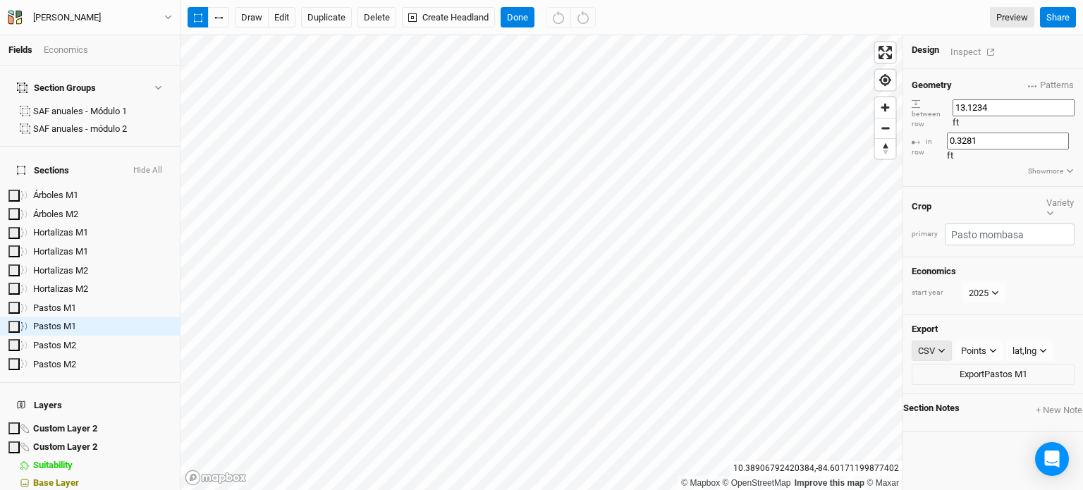
click at [945, 341] on button "CSV" at bounding box center [932, 351] width 40 height 21
click at [959, 372] on button "KML" at bounding box center [962, 372] width 111 height 22
click at [968, 344] on div "Points" at bounding box center [975, 351] width 25 height 14
click at [968, 341] on button "Rows" at bounding box center [1007, 350] width 111 height 22
click at [955, 364] on button "Export Pastos M1" at bounding box center [993, 374] width 163 height 21
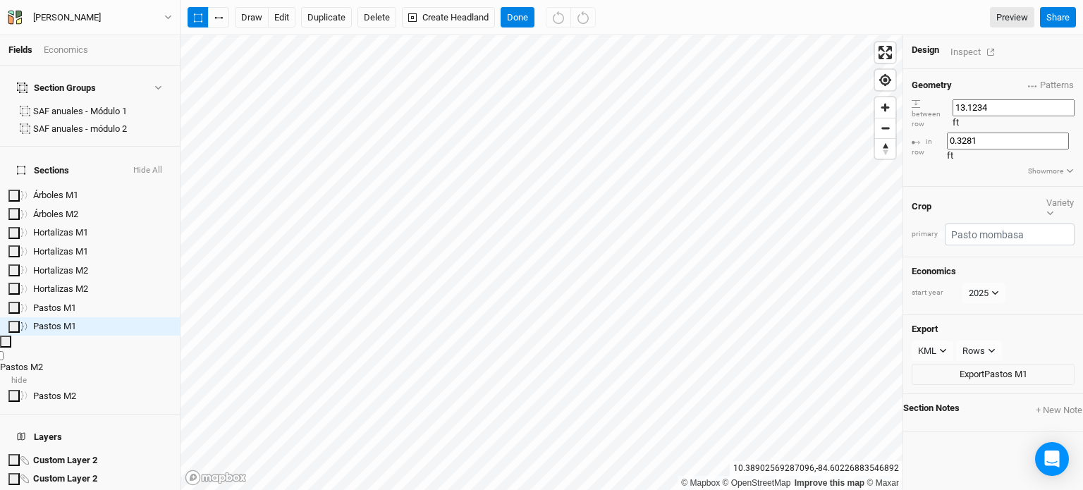
click at [42, 362] on span "Pastos M2" at bounding box center [21, 367] width 43 height 11
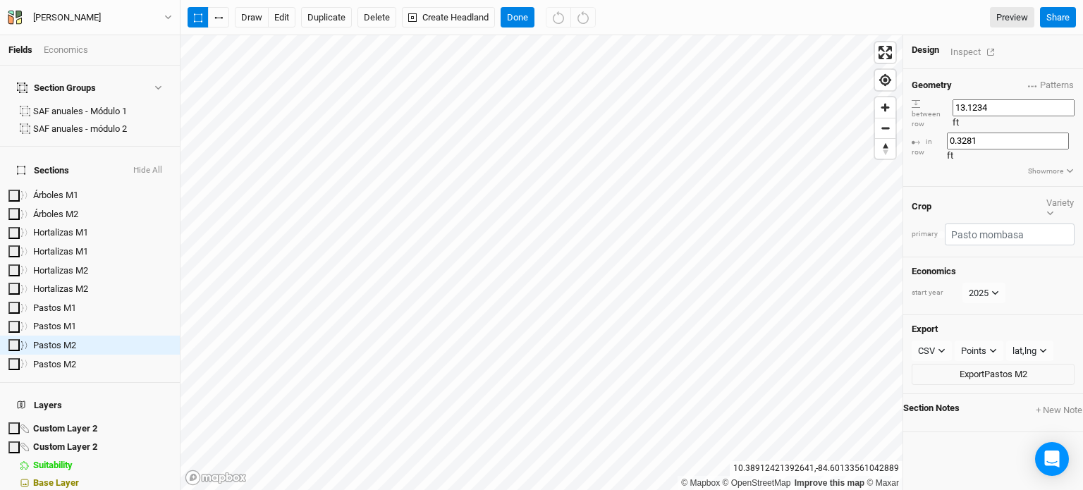
click at [937, 315] on div "Export CSV CSV JSON KML PDF SHP Points Points Rows Sections lat,lng lat,lng lng…" at bounding box center [994, 354] width 180 height 79
click at [931, 341] on button "CSV" at bounding box center [932, 351] width 40 height 21
click at [937, 367] on span "KML" at bounding box center [935, 372] width 23 height 16
click at [976, 344] on div "Points" at bounding box center [975, 351] width 25 height 14
click at [982, 342] on span "Rows" at bounding box center [982, 350] width 28 height 16
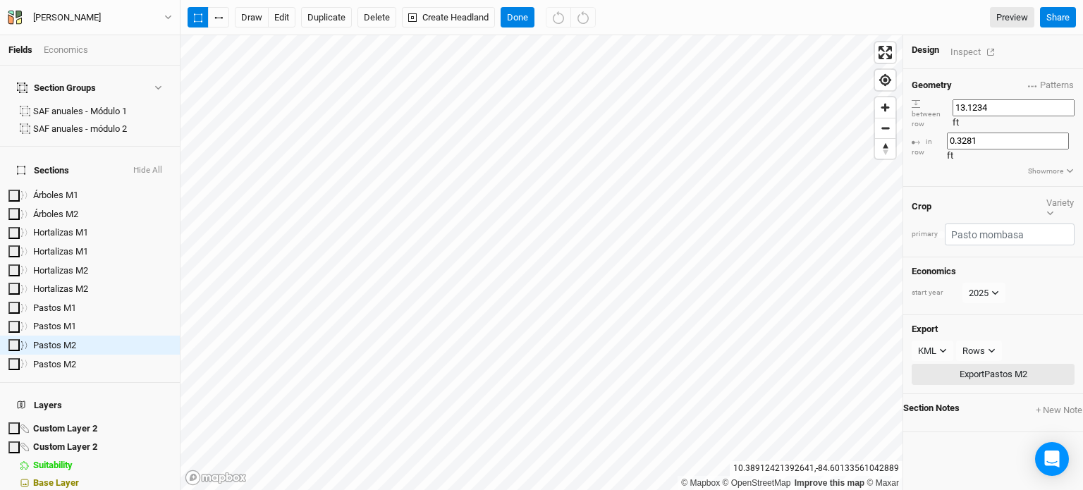
click at [962, 364] on button "Export Pastos M2" at bounding box center [993, 374] width 163 height 21
click at [96, 344] on div "Sections Hide All Árboles M1 hide Árboles M2 hide Hortalizas M1 hide Hortalizas…" at bounding box center [90, 265] width 180 height 236
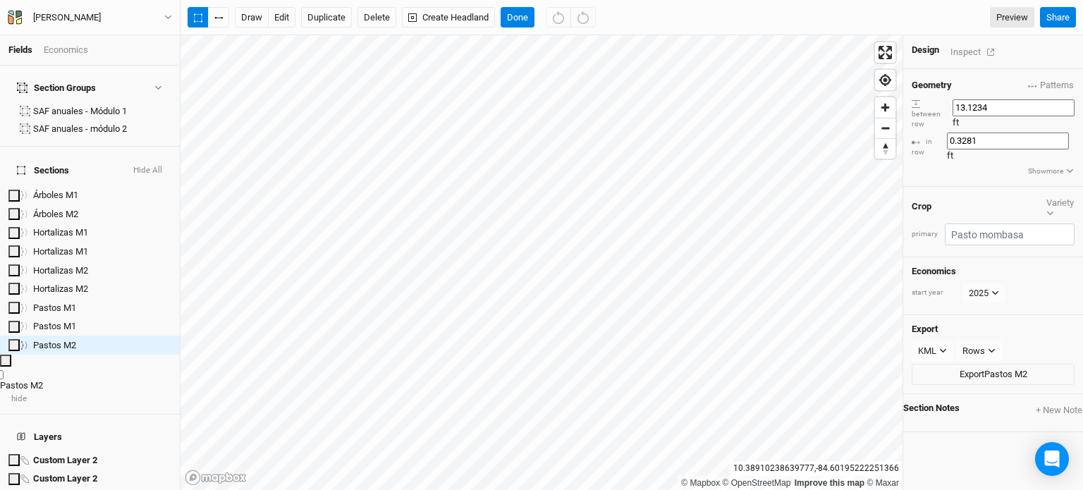
click at [118, 379] on div "Pastos M2" at bounding box center [90, 385] width 180 height 13
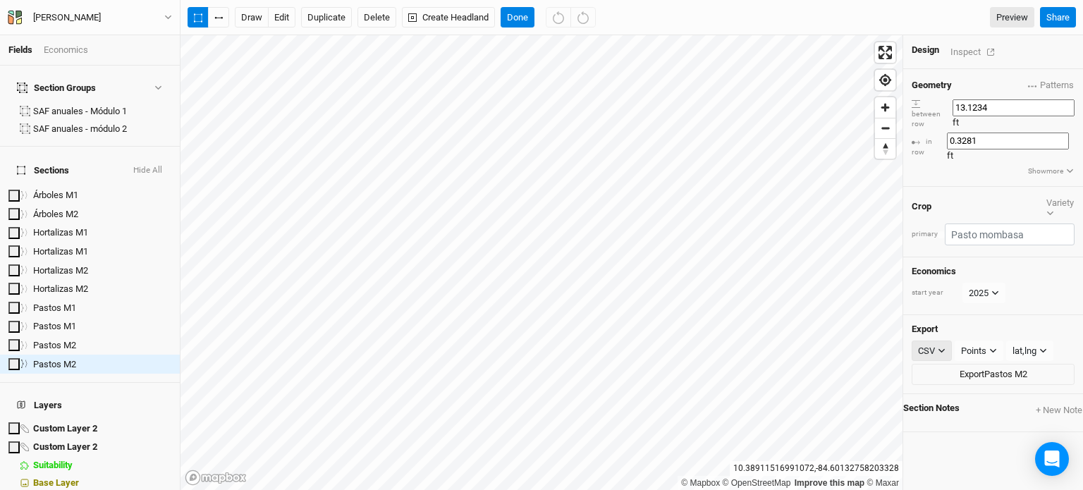
click at [938, 347] on icon "button" at bounding box center [942, 351] width 8 height 8
click at [954, 370] on button "KML" at bounding box center [962, 372] width 111 height 22
click at [973, 344] on div "Points" at bounding box center [975, 351] width 25 height 14
click at [974, 344] on span "Rows" at bounding box center [982, 350] width 28 height 16
click at [963, 364] on button "Export Pastos M2" at bounding box center [993, 374] width 163 height 21
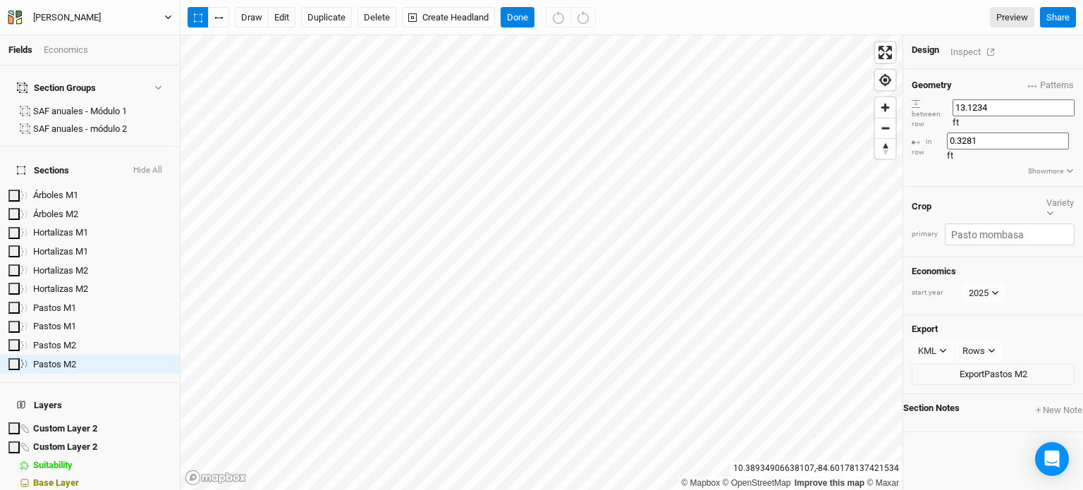
click at [46, 22] on div "[PERSON_NAME]" at bounding box center [67, 18] width 68 height 14
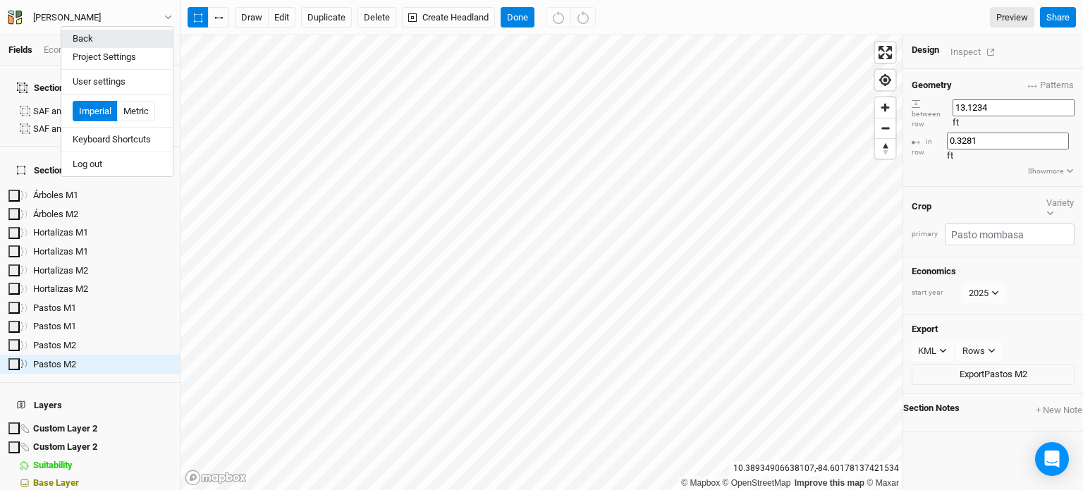
click at [68, 41] on button "Back" at bounding box center [116, 39] width 111 height 18
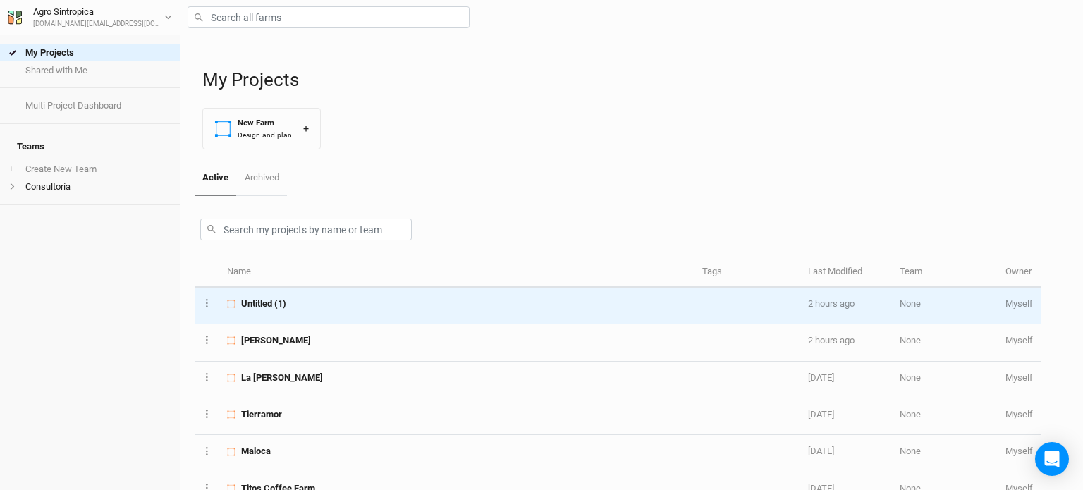
click at [288, 314] on td "Untitled (1)" at bounding box center [456, 306] width 475 height 37
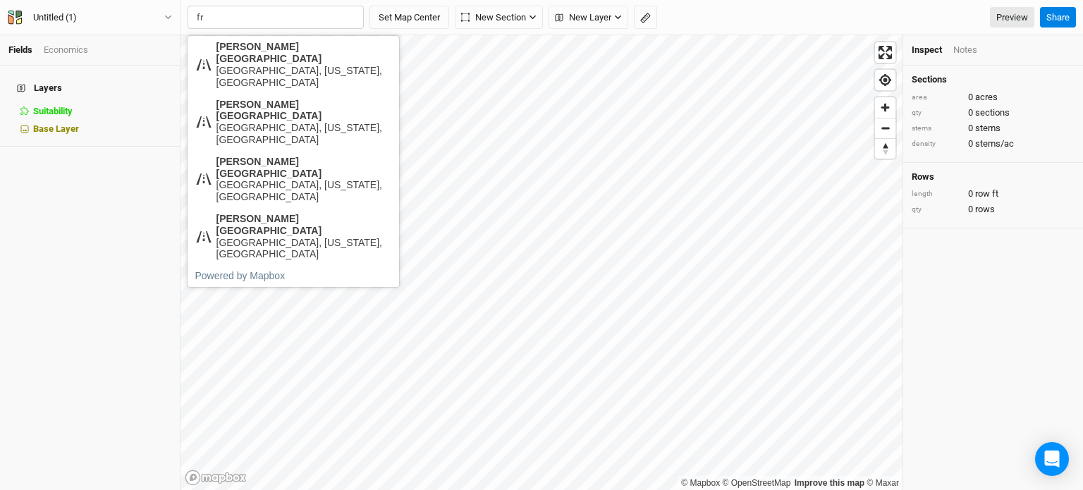
type input "f"
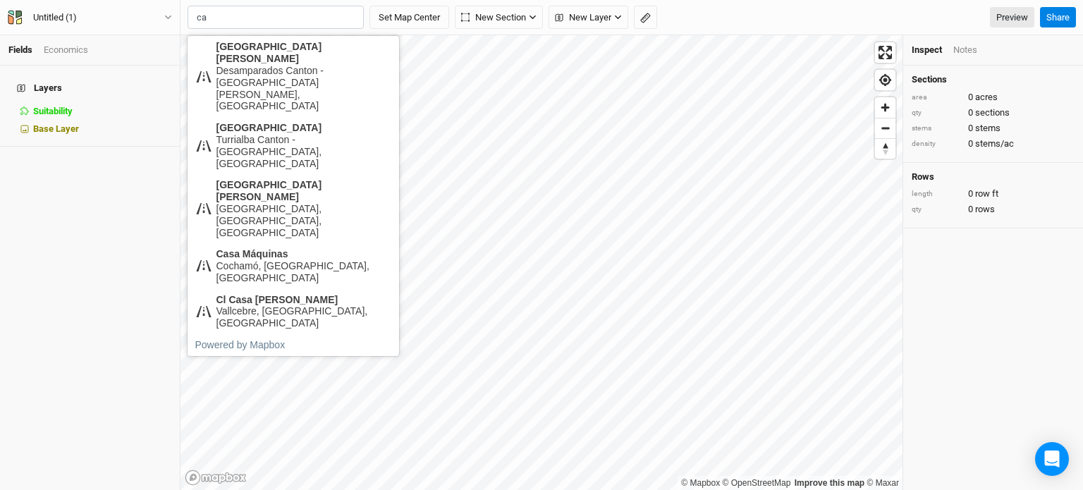
type input "c"
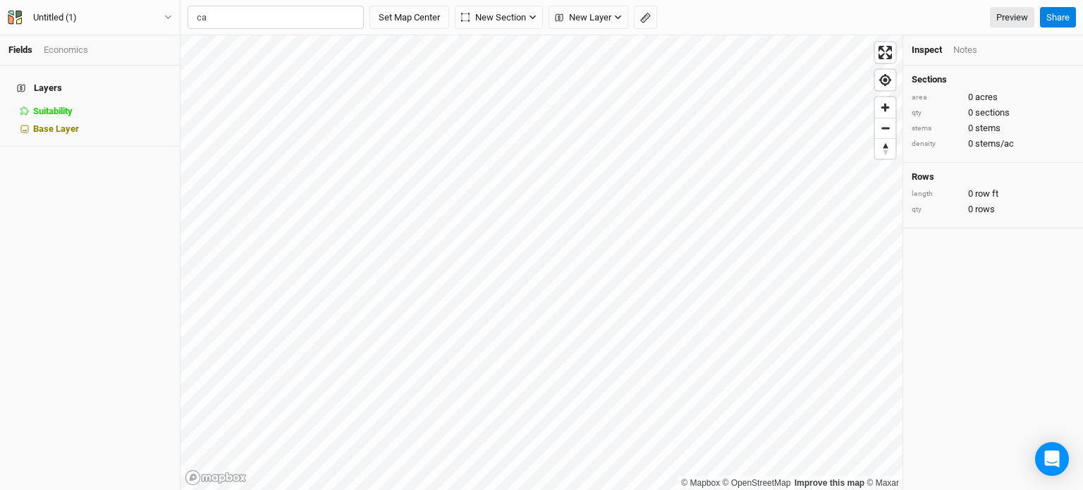
type input "c"
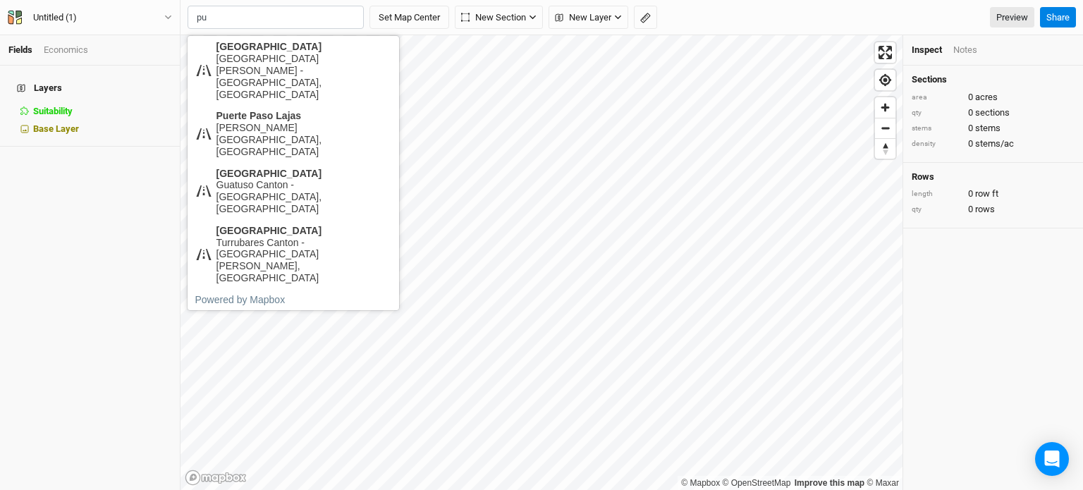
type input "p"
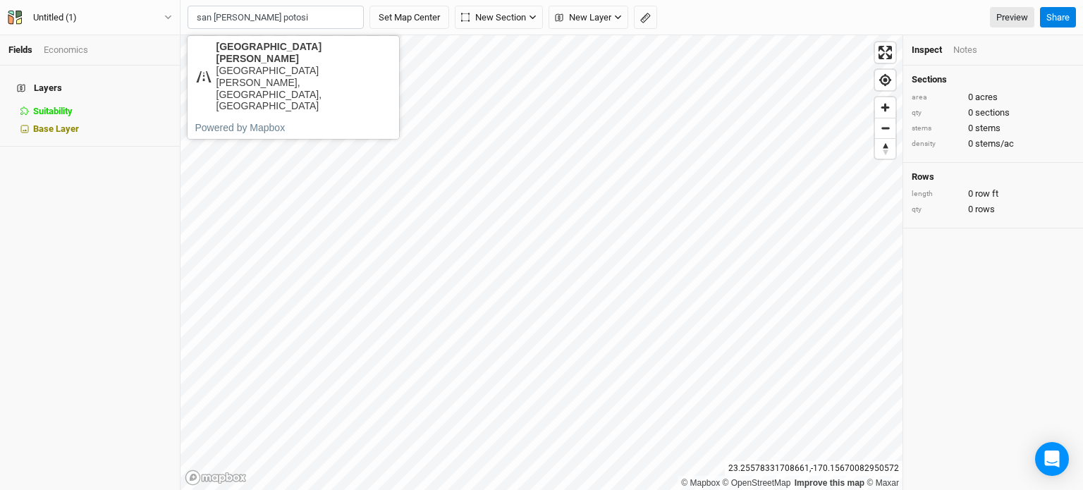
type input "san [PERSON_NAME] potosi"
click at [61, 88] on h4 "Layers" at bounding box center [89, 88] width 163 height 28
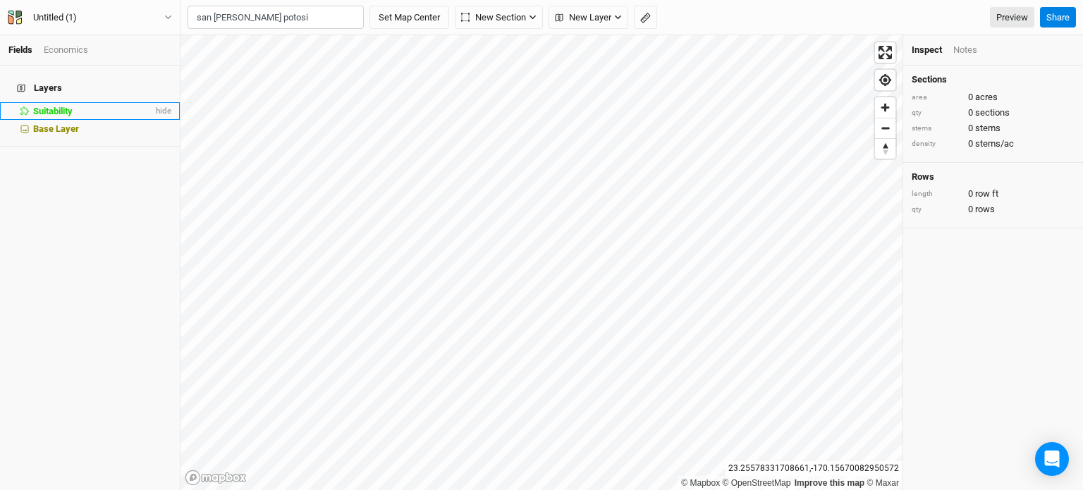
click at [54, 106] on span "Suitability" at bounding box center [52, 111] width 39 height 11
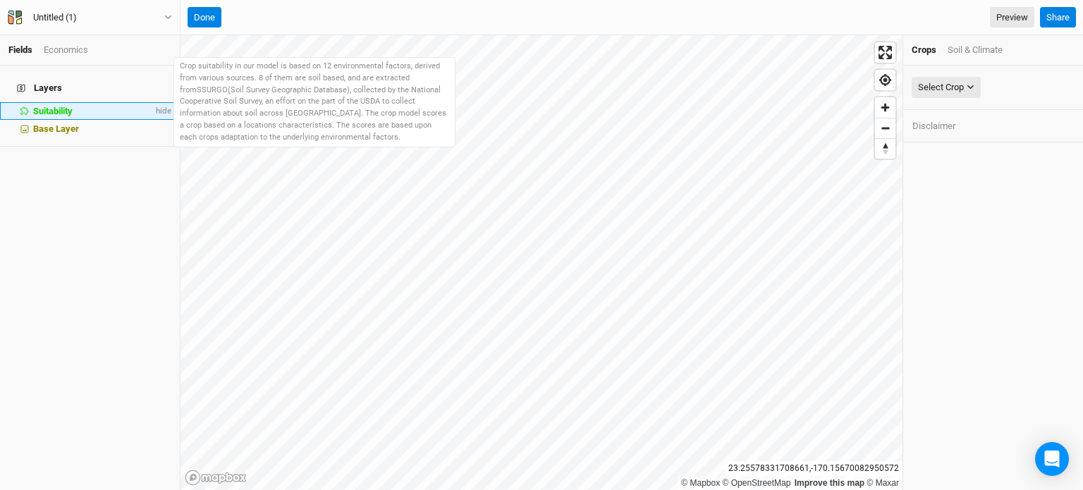
click at [54, 106] on span "Suitability" at bounding box center [52, 111] width 39 height 11
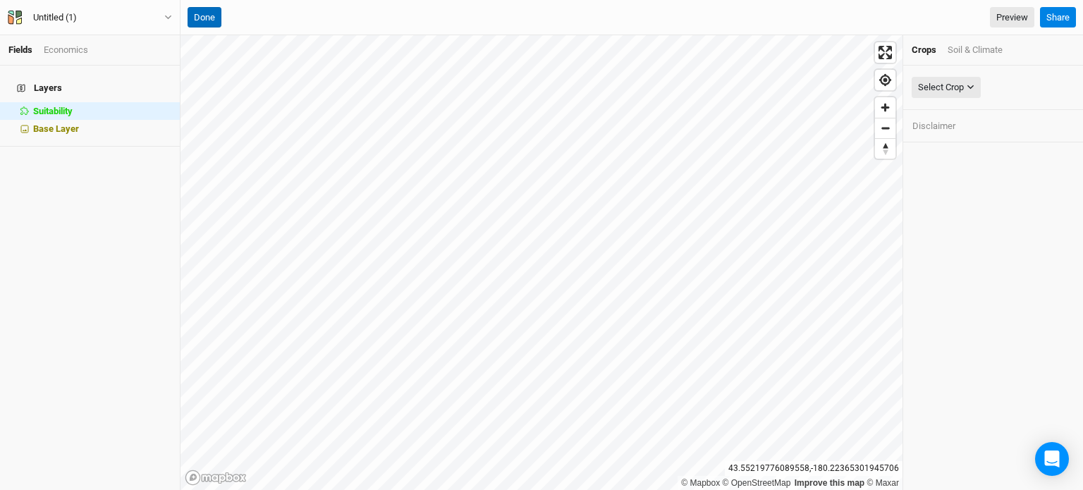
click at [206, 19] on button "Done" at bounding box center [205, 17] width 34 height 21
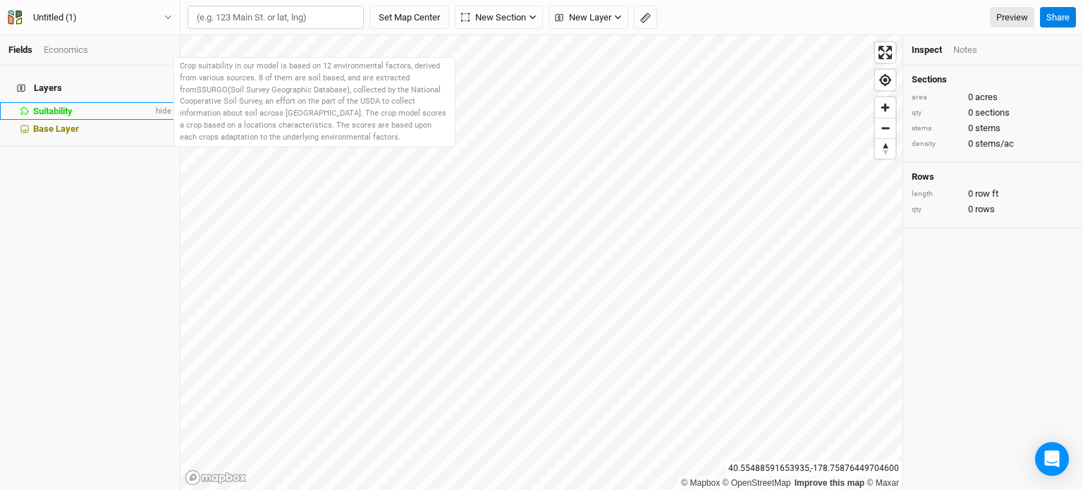
click at [103, 109] on li "Suitability hide" at bounding box center [90, 111] width 180 height 18
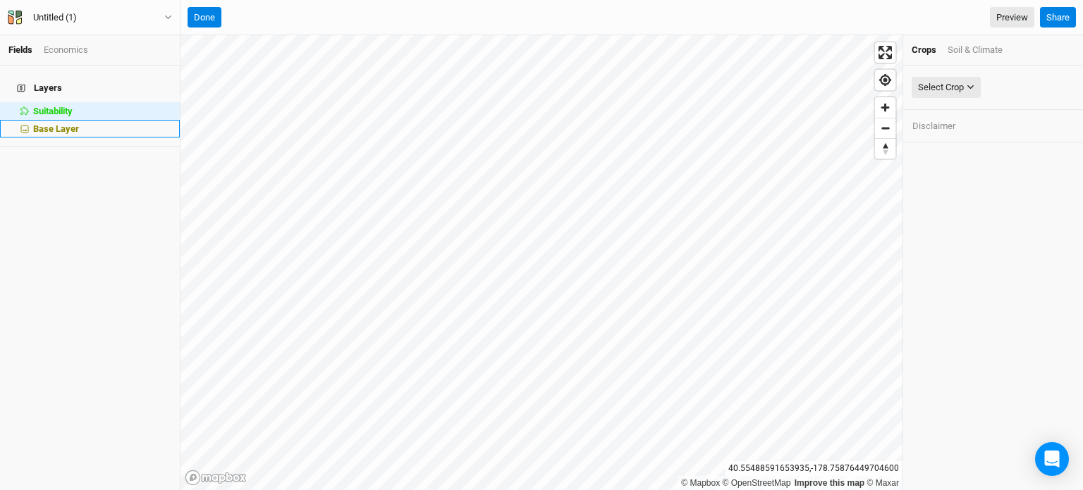
click at [92, 123] on div "Base Layer" at bounding box center [102, 128] width 138 height 11
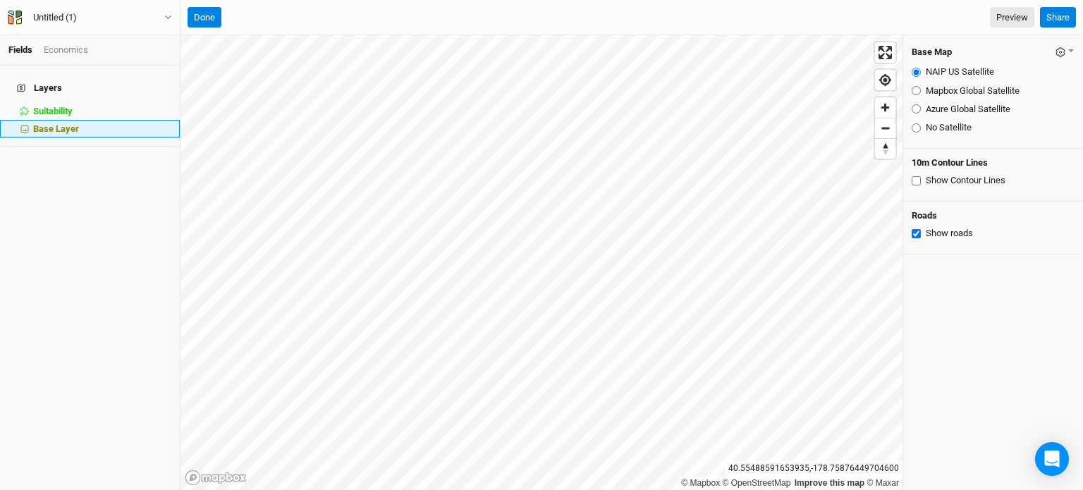
click at [92, 123] on div "Base Layer" at bounding box center [102, 128] width 138 height 11
click at [197, 11] on button "Done" at bounding box center [205, 17] width 34 height 21
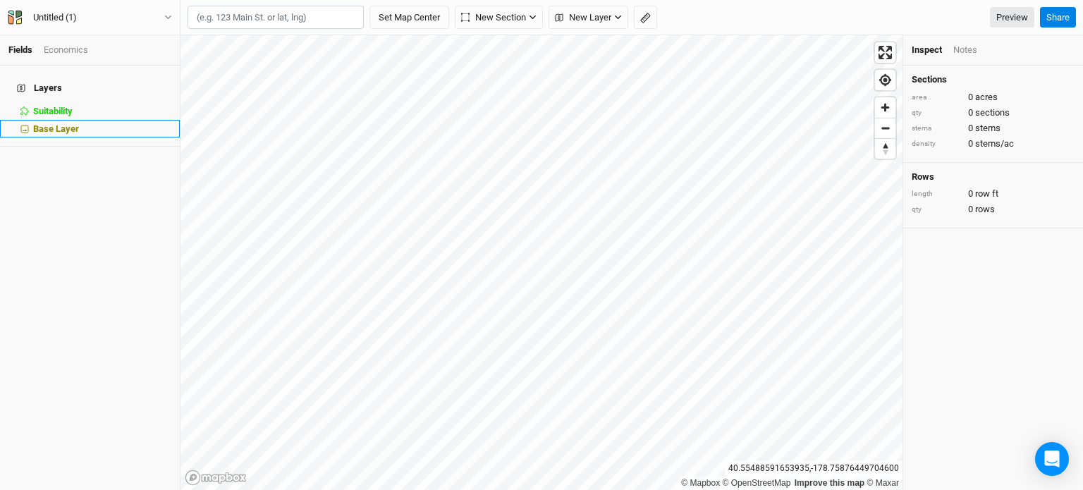
click at [83, 120] on li "Base Layer" at bounding box center [90, 129] width 180 height 18
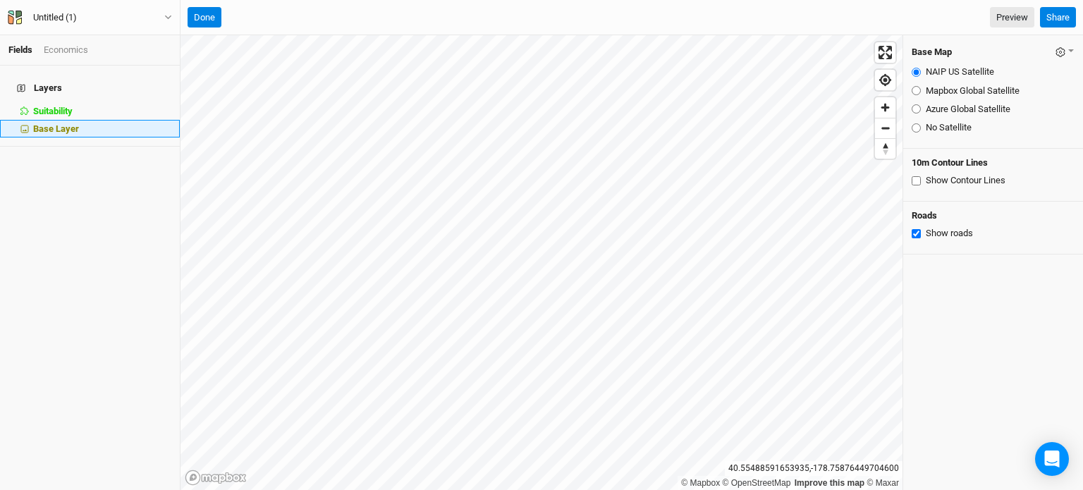
click at [83, 120] on li "Base Layer" at bounding box center [90, 129] width 180 height 18
click at [200, 12] on button "Done" at bounding box center [205, 17] width 34 height 21
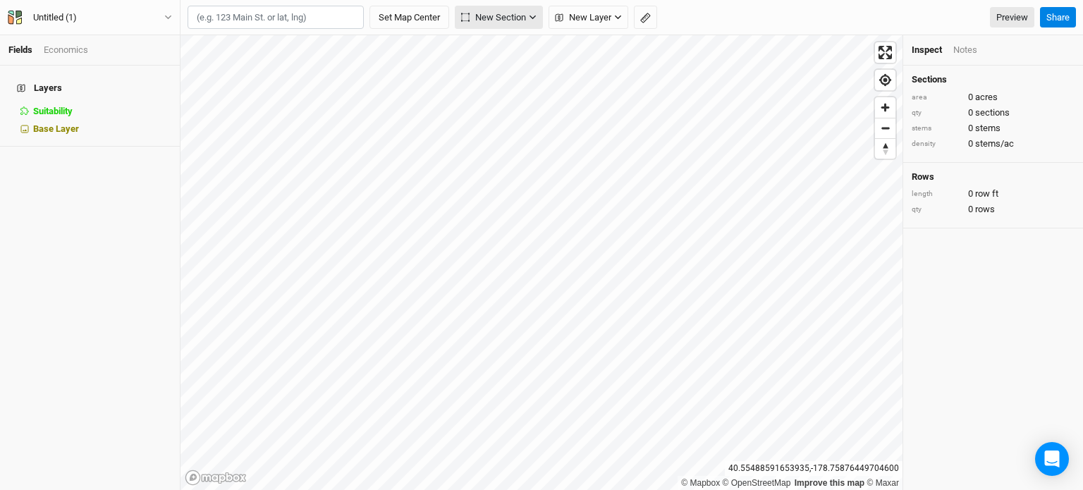
click at [537, 15] on icon "button" at bounding box center [533, 17] width 8 height 8
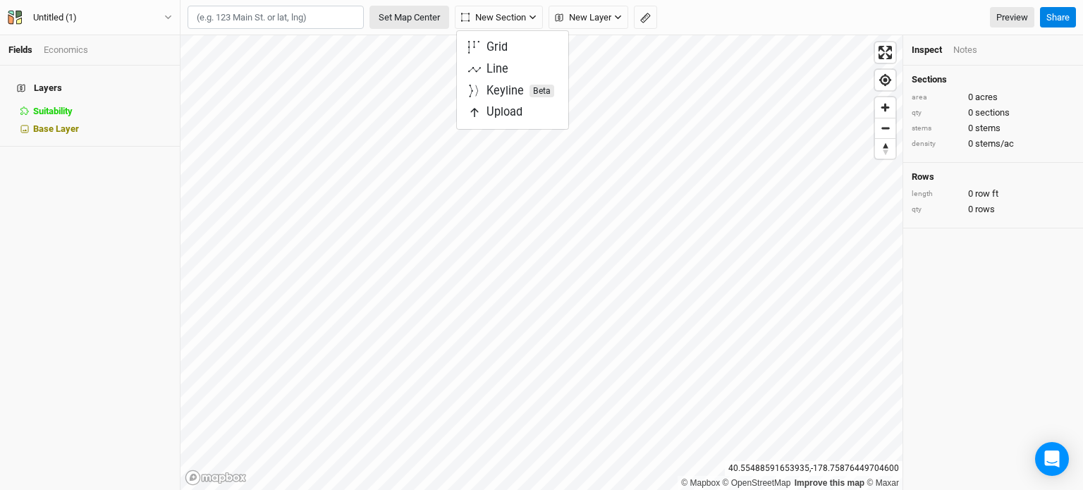
click at [426, 16] on button "Set Map Center" at bounding box center [410, 18] width 80 height 24
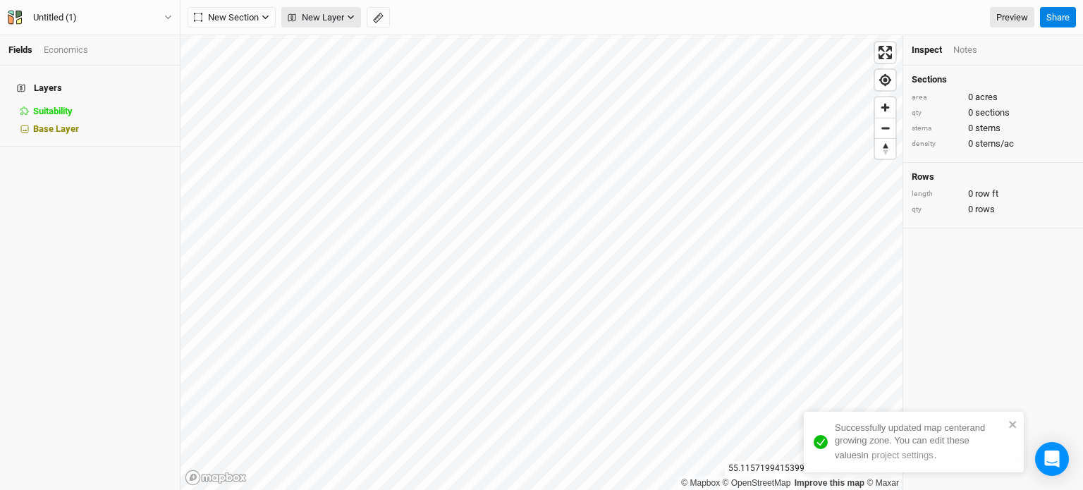
click at [320, 18] on span "New Layer" at bounding box center [316, 18] width 56 height 14
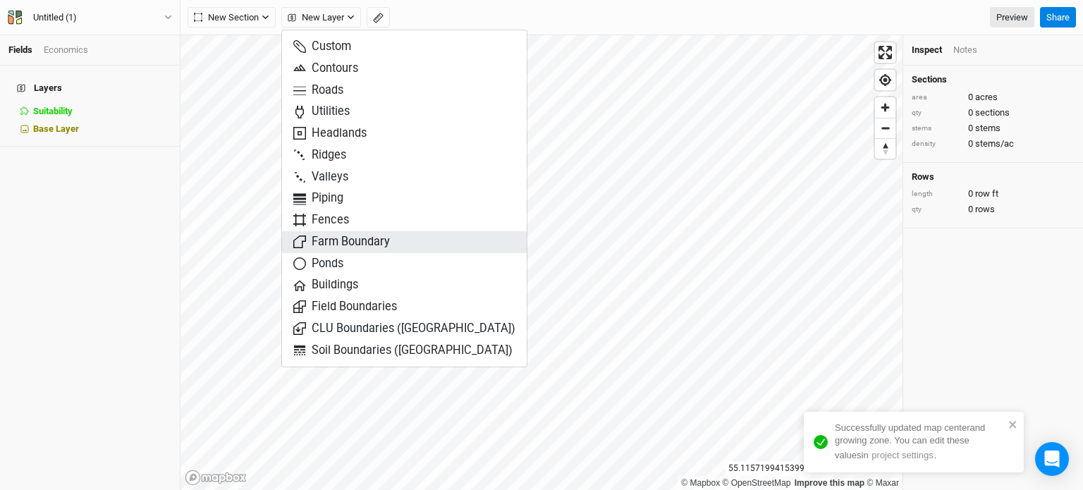
click at [346, 236] on span "Farm Boundary" at bounding box center [341, 242] width 97 height 16
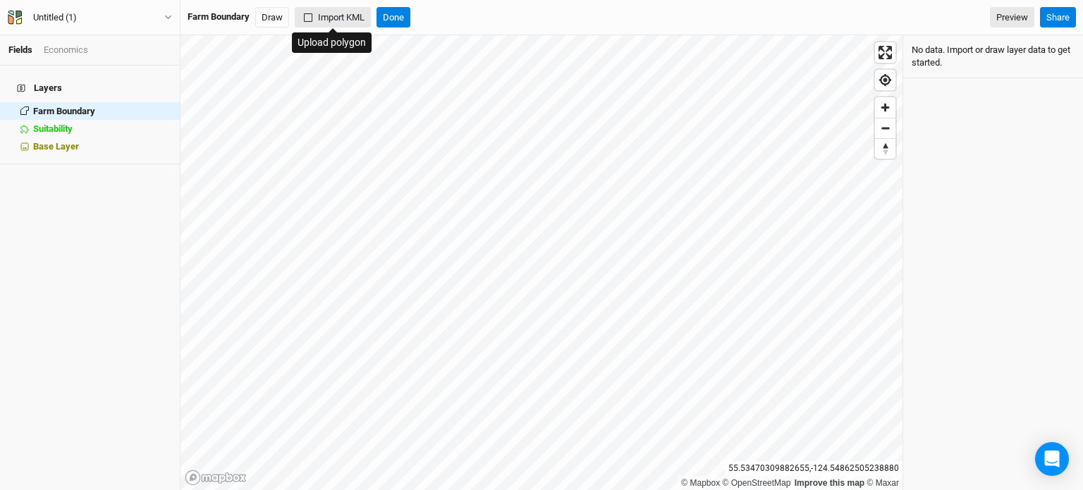
click at [326, 11] on button "Import KML" at bounding box center [333, 17] width 76 height 21
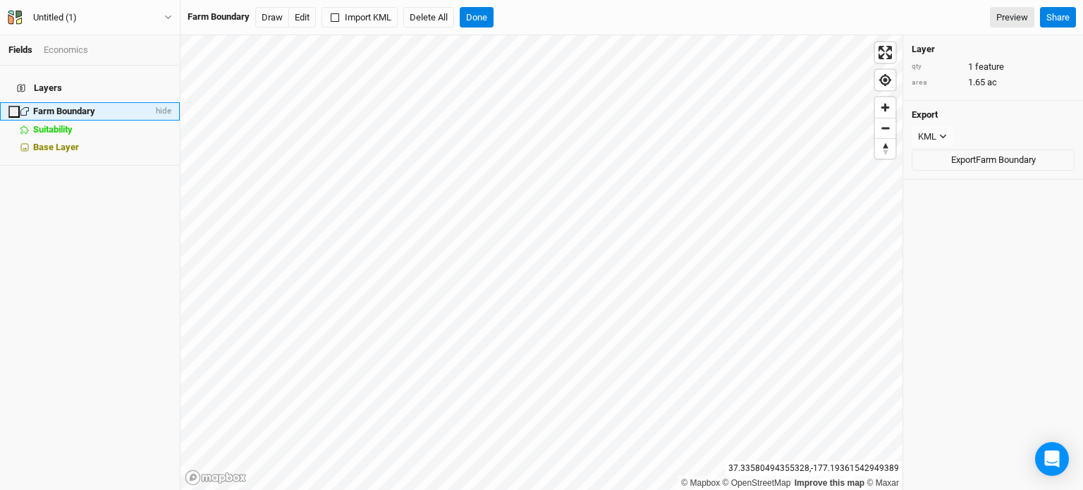
click at [15, 111] on icon at bounding box center [15, 111] width 8 height 0
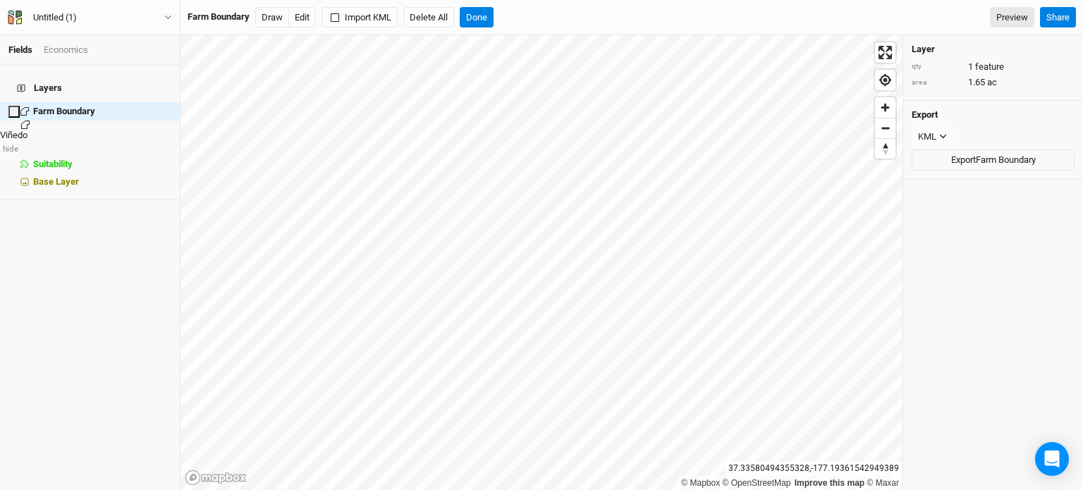
click at [28, 130] on span "Viñedo" at bounding box center [14, 135] width 28 height 11
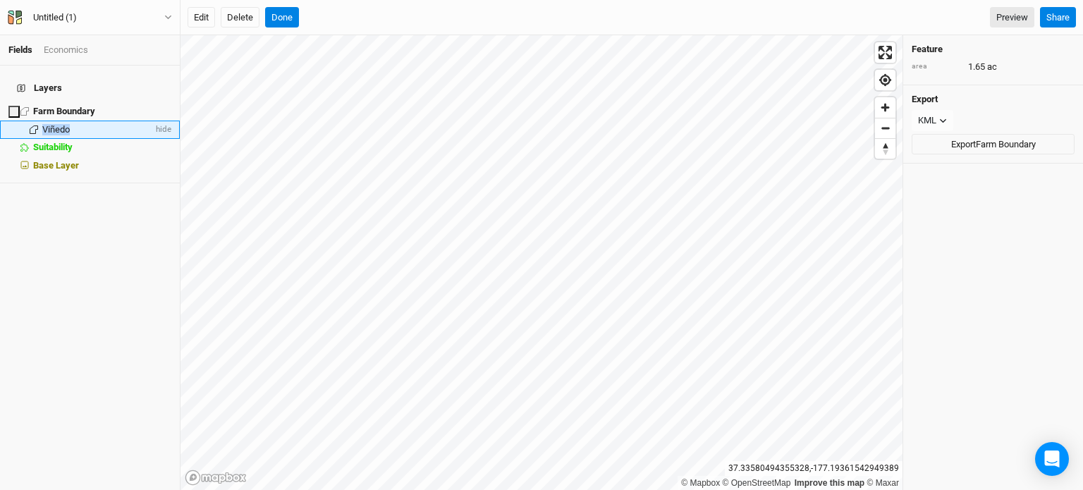
click at [42, 124] on span "Viñedo" at bounding box center [56, 129] width 28 height 11
click at [13, 128] on span at bounding box center [25, 132] width 34 height 8
click at [13, 126] on span at bounding box center [25, 130] width 34 height 8
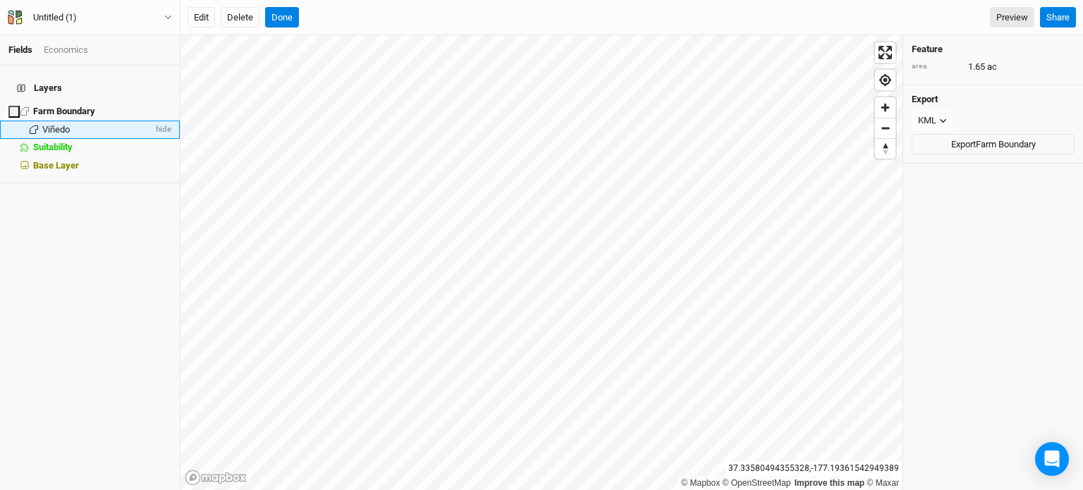
click at [25, 126] on span at bounding box center [33, 130] width 17 height 8
click at [46, 124] on span "Viñedo" at bounding box center [56, 129] width 28 height 11
click at [46, 124] on input "Viñedo" at bounding box center [103, 132] width 122 height 16
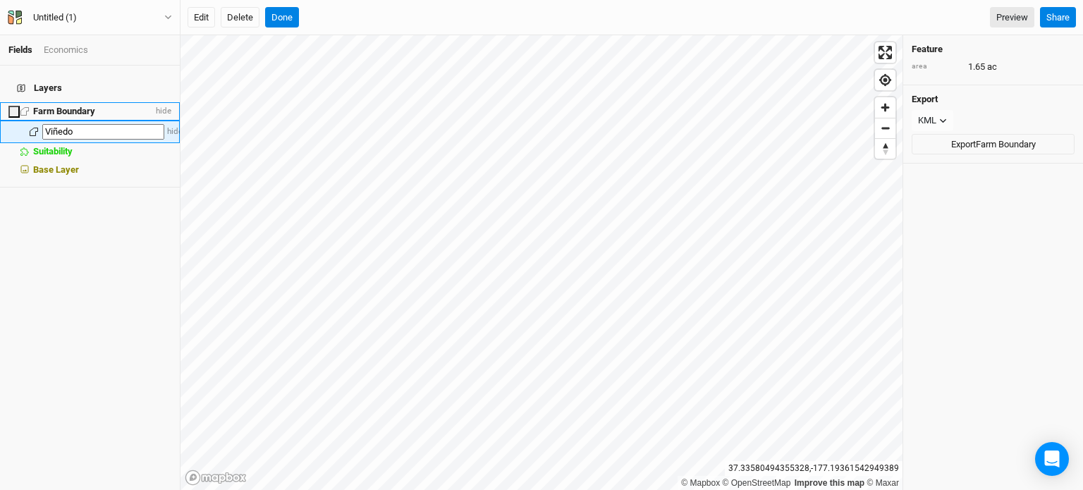
click at [47, 106] on span "Farm Boundary" at bounding box center [64, 111] width 62 height 11
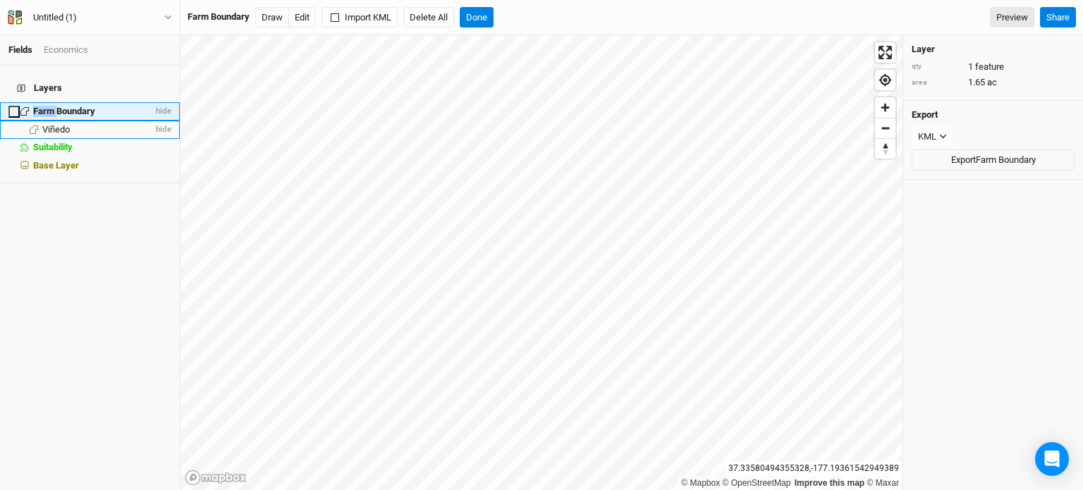
click at [47, 106] on span "Farm Boundary" at bounding box center [64, 111] width 62 height 11
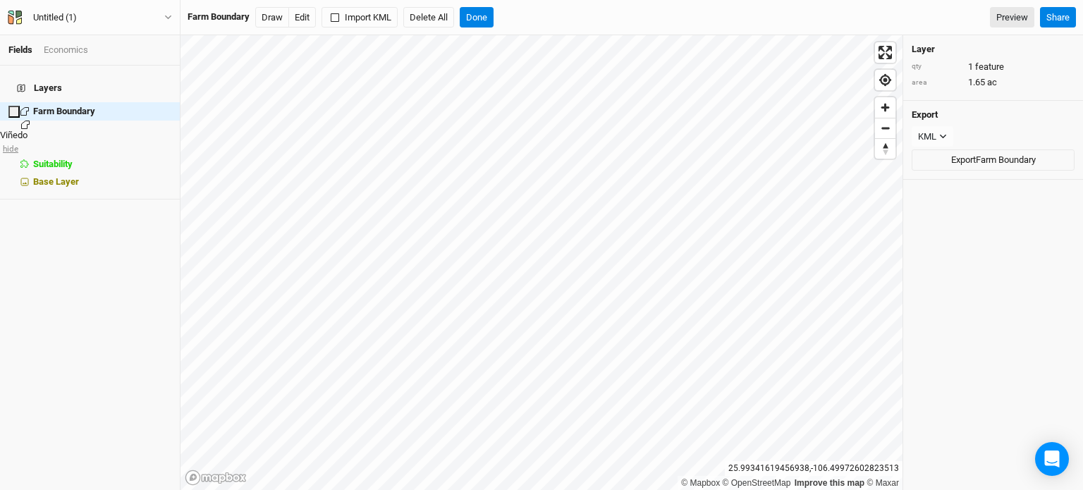
click at [18, 140] on span "hide" at bounding box center [9, 149] width 18 height 18
click at [23, 140] on span "show" at bounding box center [11, 149] width 23 height 18
